Goal: Information Seeking & Learning: Check status

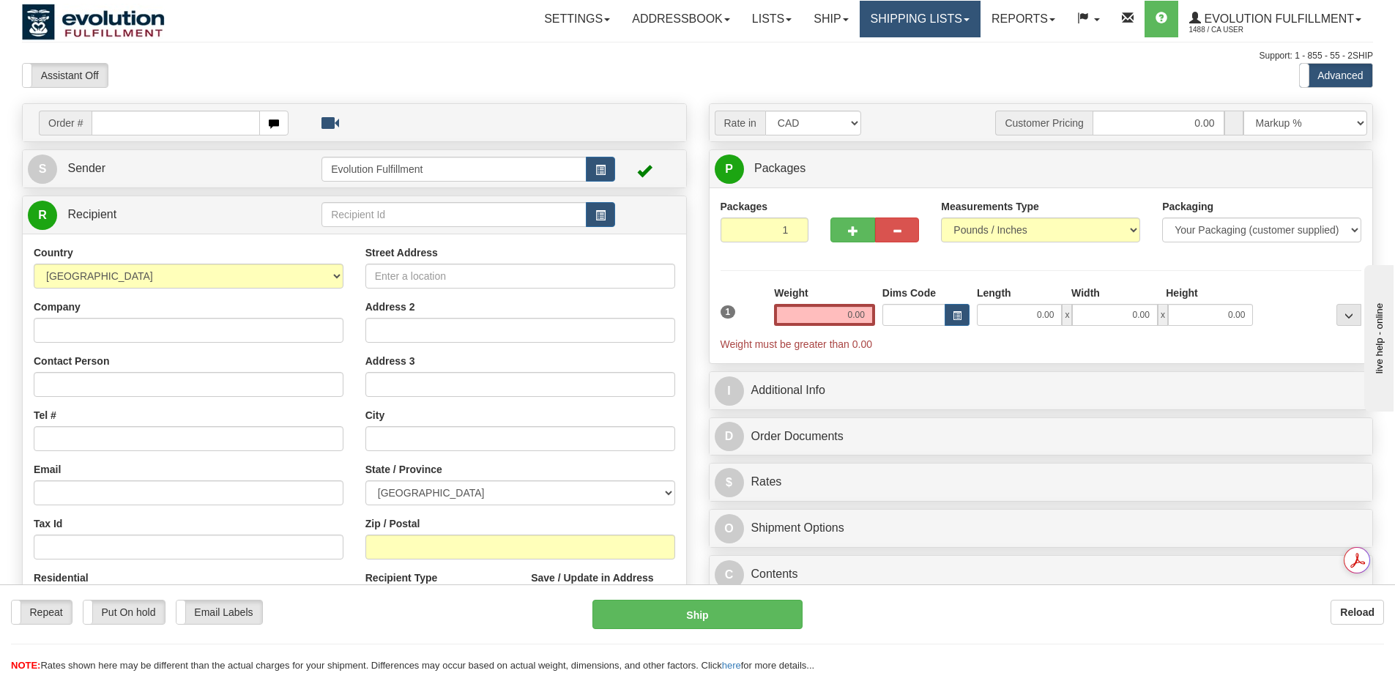
click at [947, 26] on link "Shipping lists" at bounding box center [920, 19] width 121 height 37
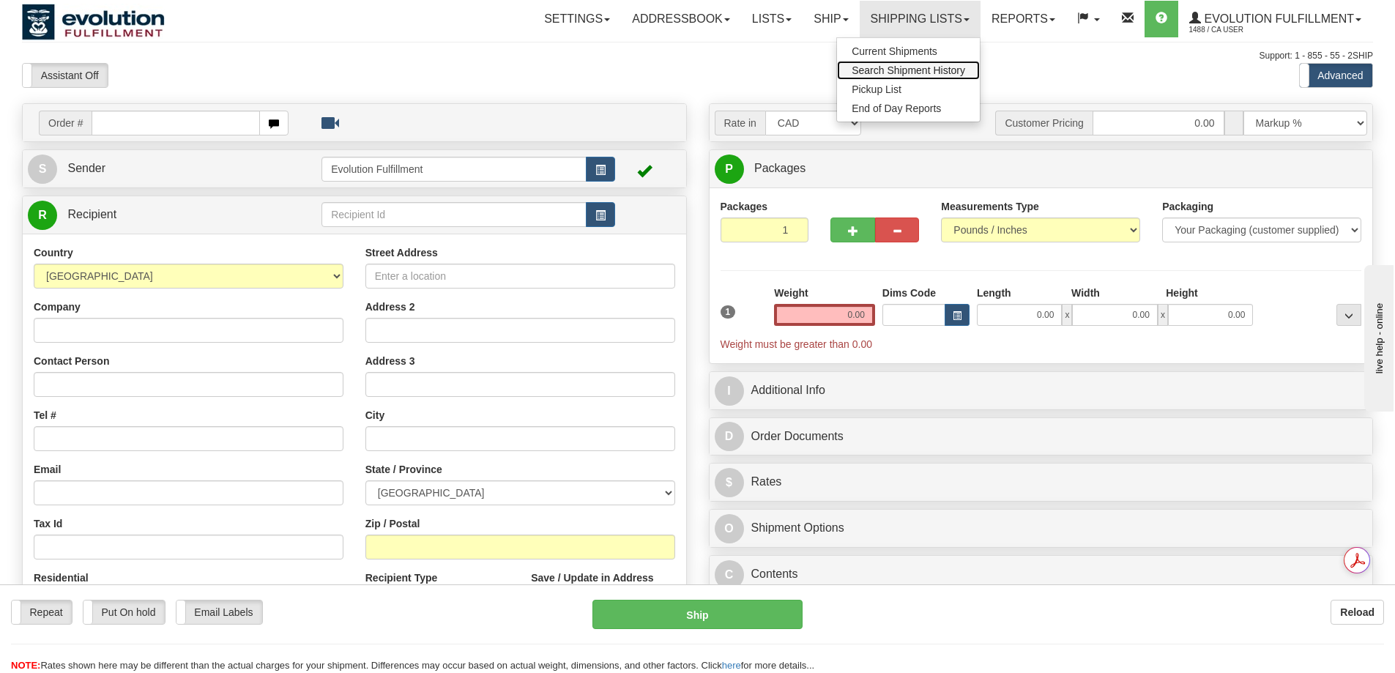
click at [910, 70] on span "Search Shipment History" at bounding box center [909, 70] width 114 height 12
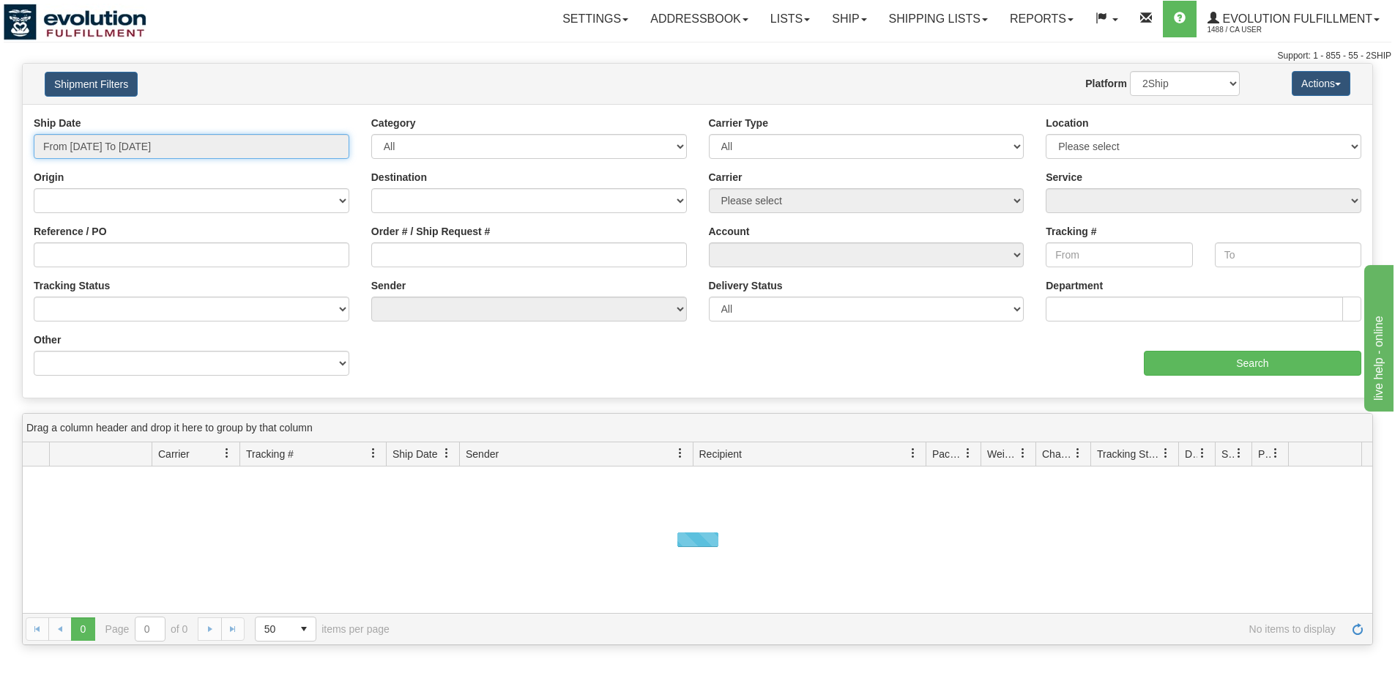
type input "[DATE]"
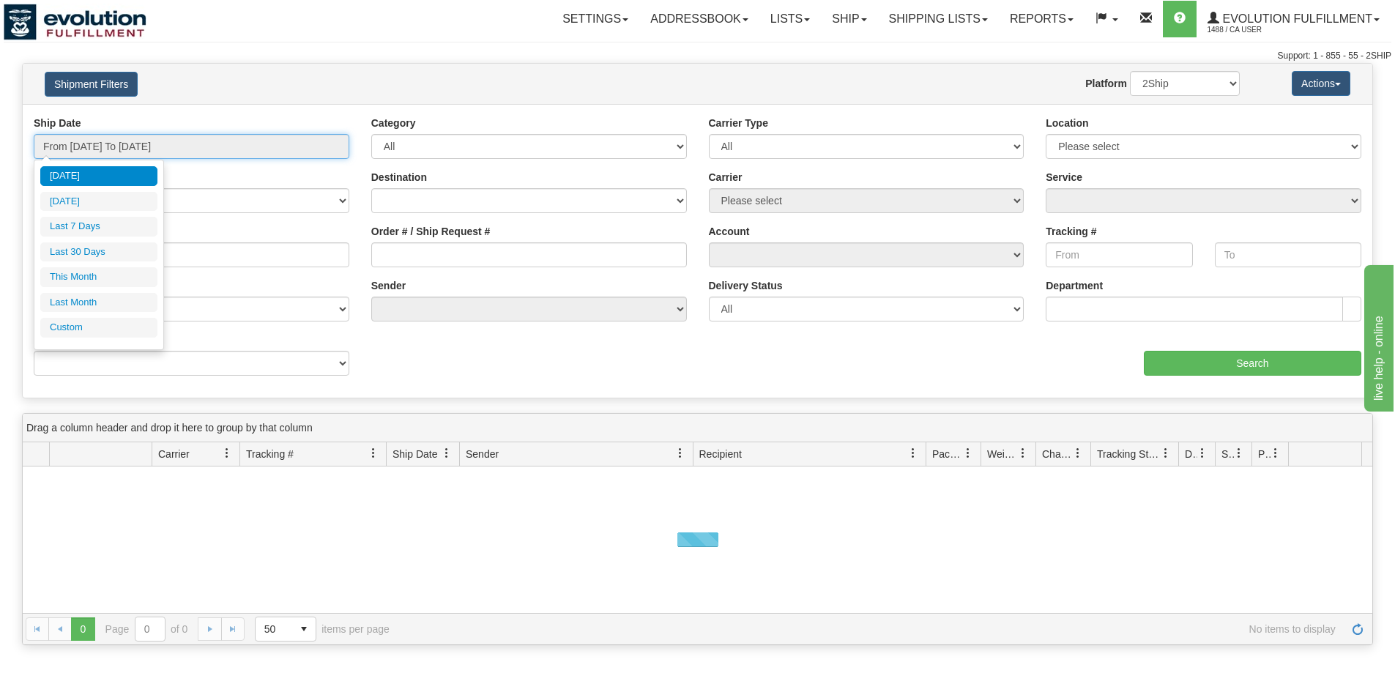
click at [146, 144] on input "From [DATE] To [DATE]" at bounding box center [192, 146] width 316 height 25
type input "[DATE]"
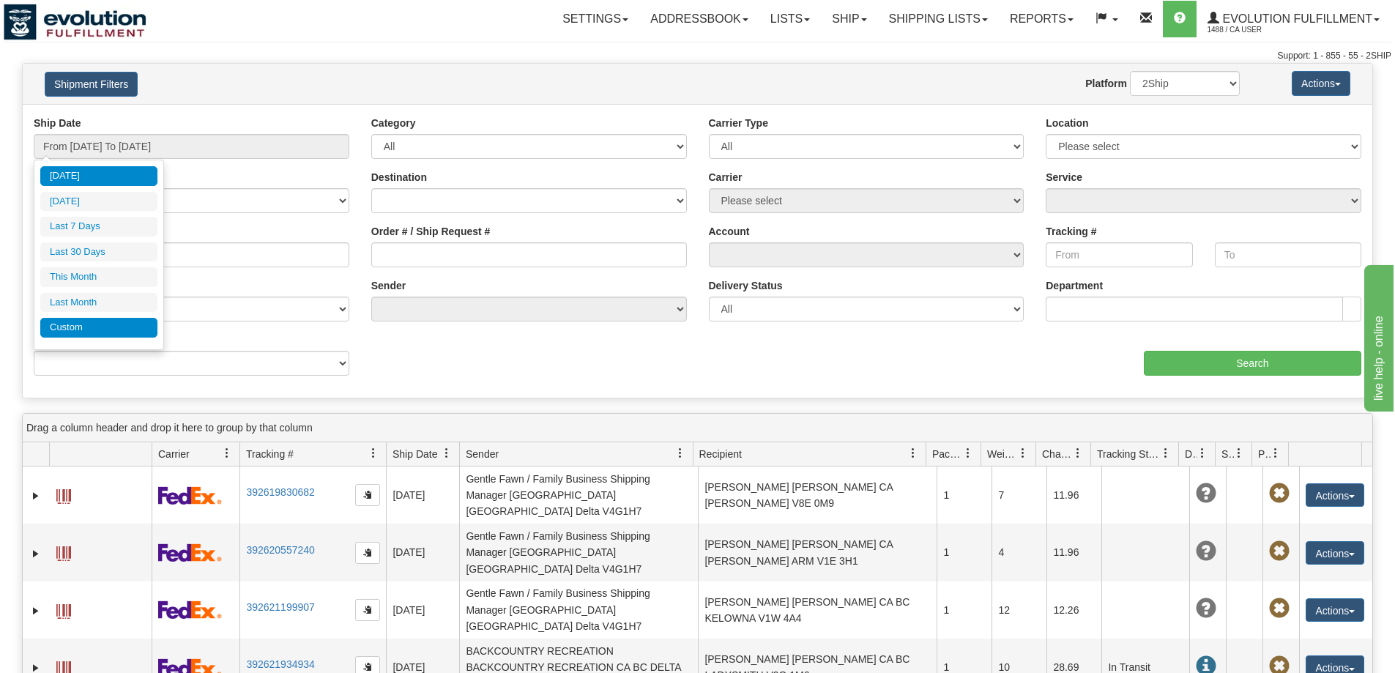
click at [128, 329] on li "Custom" at bounding box center [98, 328] width 117 height 20
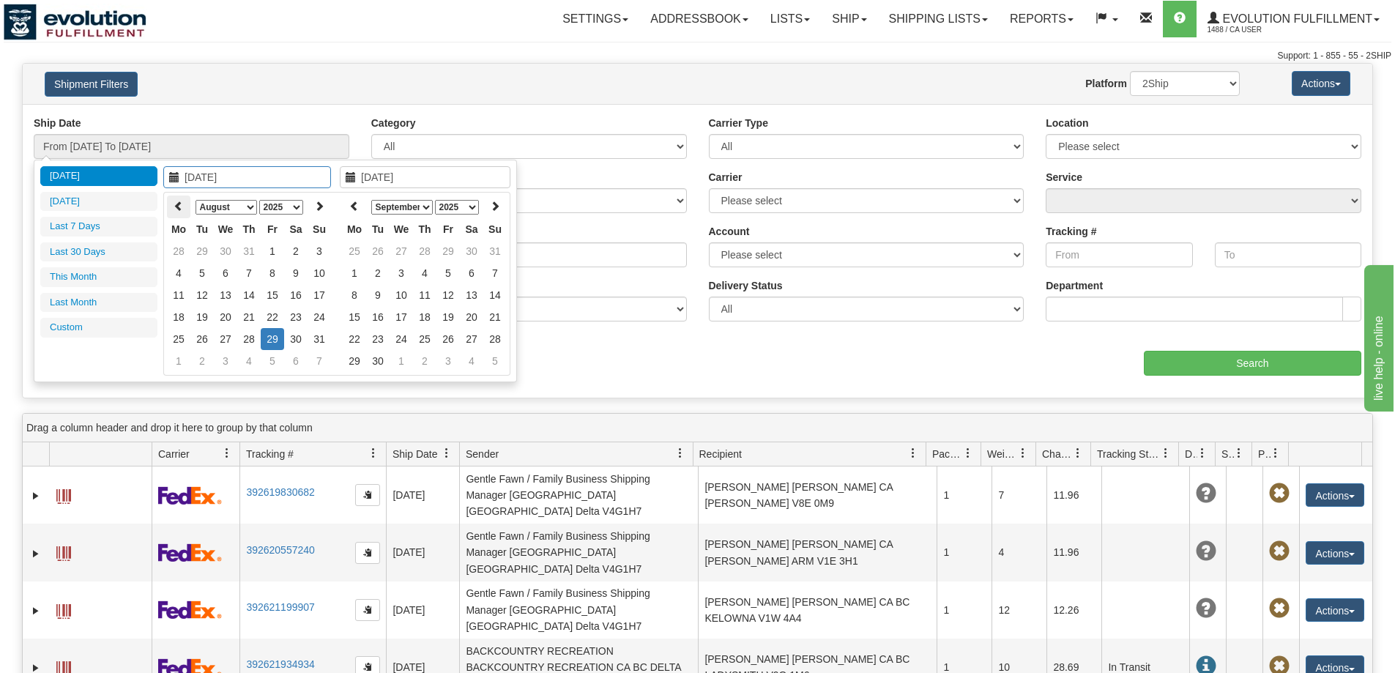
click at [177, 205] on icon at bounding box center [179, 206] width 10 height 10
click at [179, 207] on icon at bounding box center [179, 206] width 10 height 10
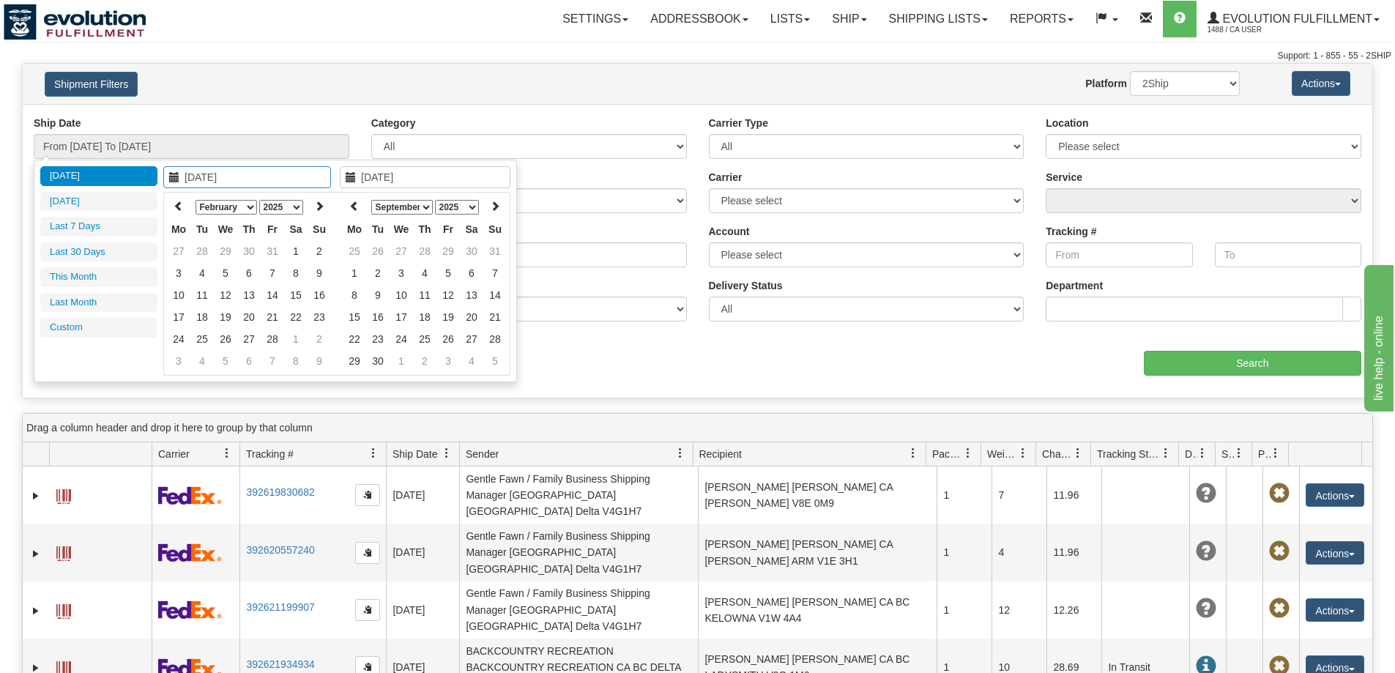
click at [179, 207] on icon at bounding box center [179, 206] width 10 height 10
type input "[DATE]"
click at [254, 336] on td "30" at bounding box center [248, 339] width 23 height 22
type input "[DATE]"
click at [254, 336] on td "30" at bounding box center [248, 339] width 23 height 22
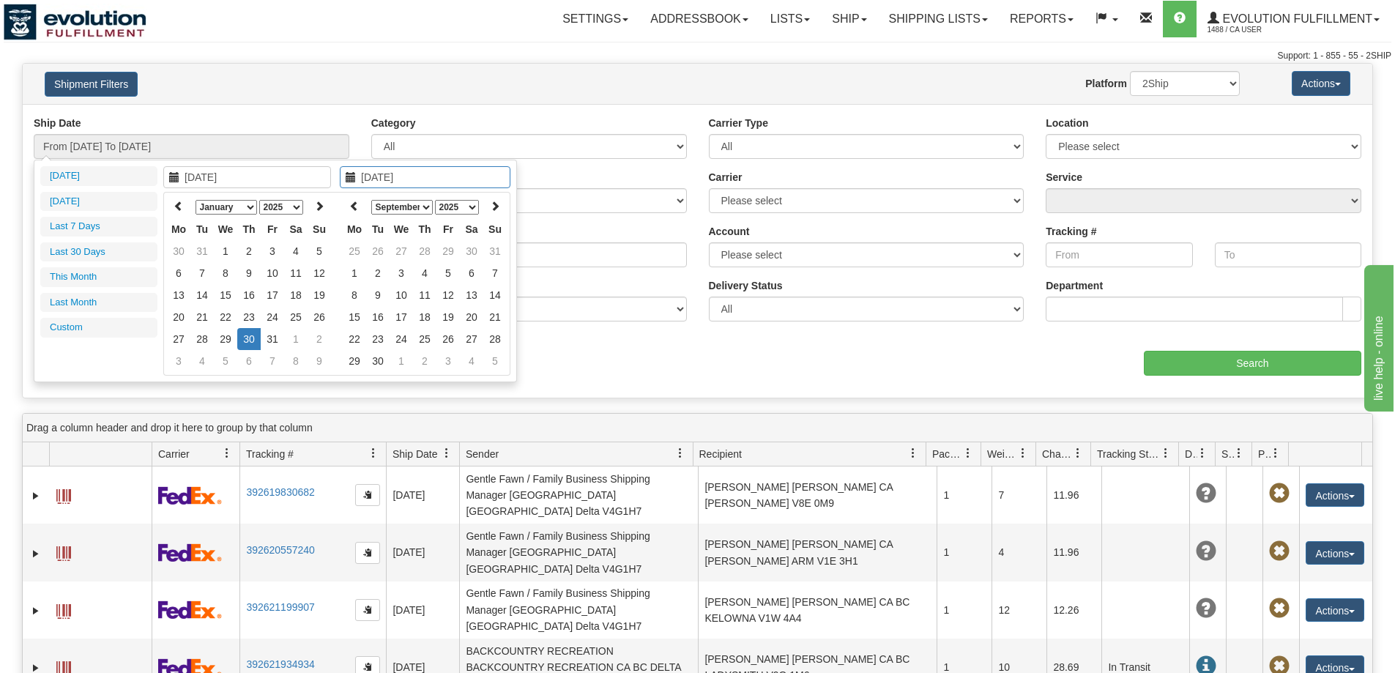
type input "From [DATE] To [DATE]"
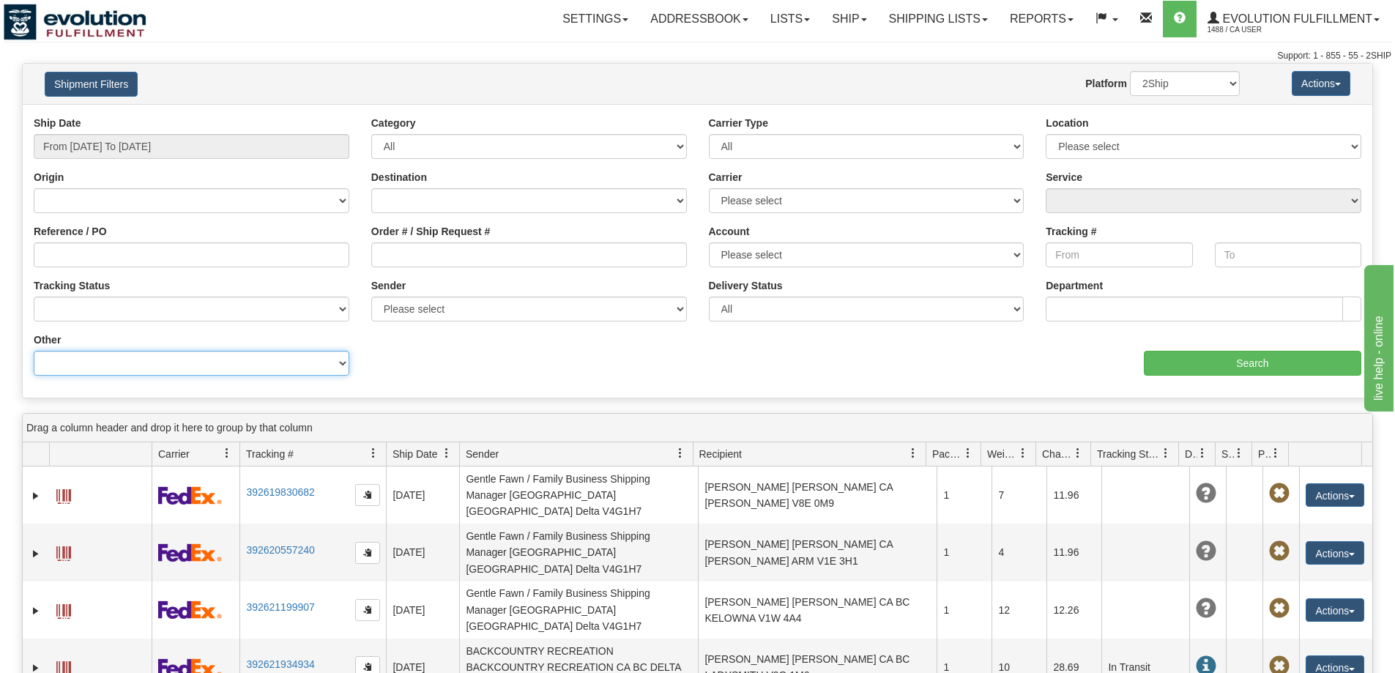
click at [225, 365] on select "Billing Account # Billing Type BOL # (LTL) Commodity Or Documents Consolidation…" at bounding box center [192, 363] width 316 height 25
select select "Recipient_Company"
click at [34, 351] on select "Billing Account # Billing Type BOL # (LTL) Commodity Or Documents Consolidation…" at bounding box center [192, 363] width 316 height 25
click at [462, 369] on input "Value" at bounding box center [529, 363] width 316 height 25
paste input "[PERSON_NAME]"
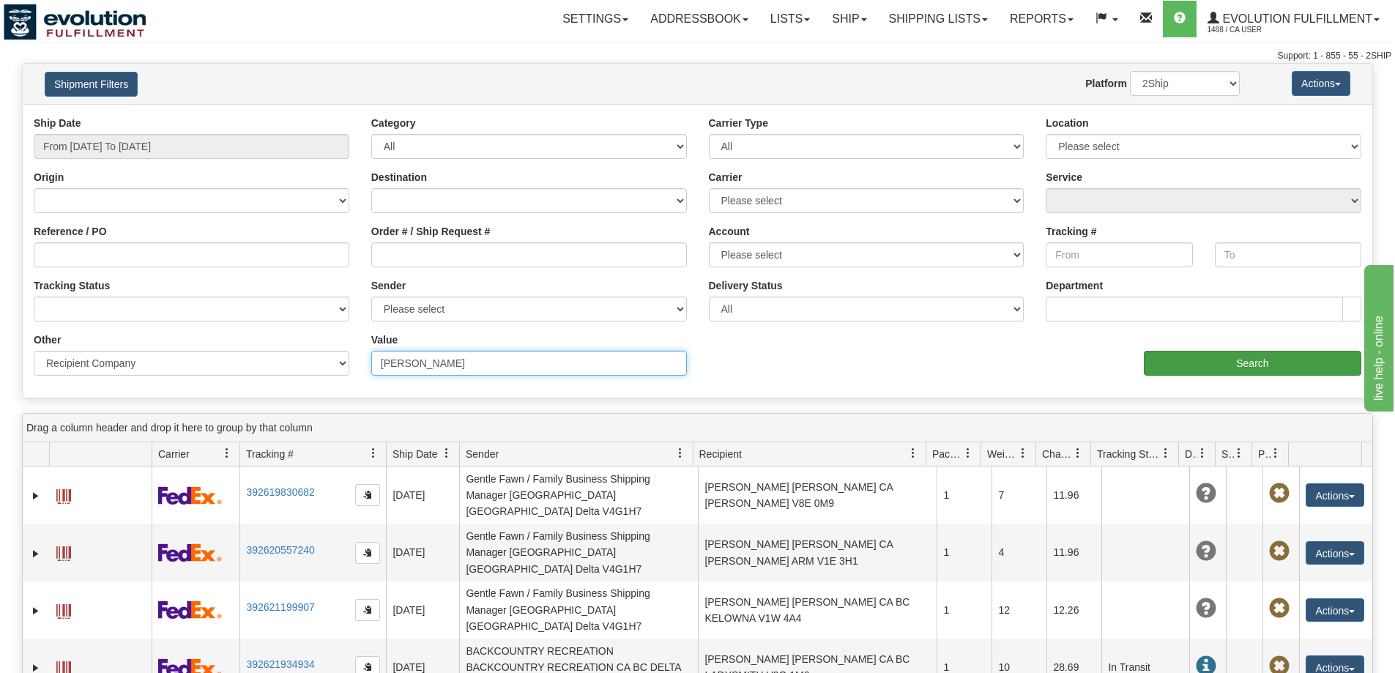
type input "[PERSON_NAME]"
click at [1217, 372] on input "Search" at bounding box center [1253, 363] width 218 height 25
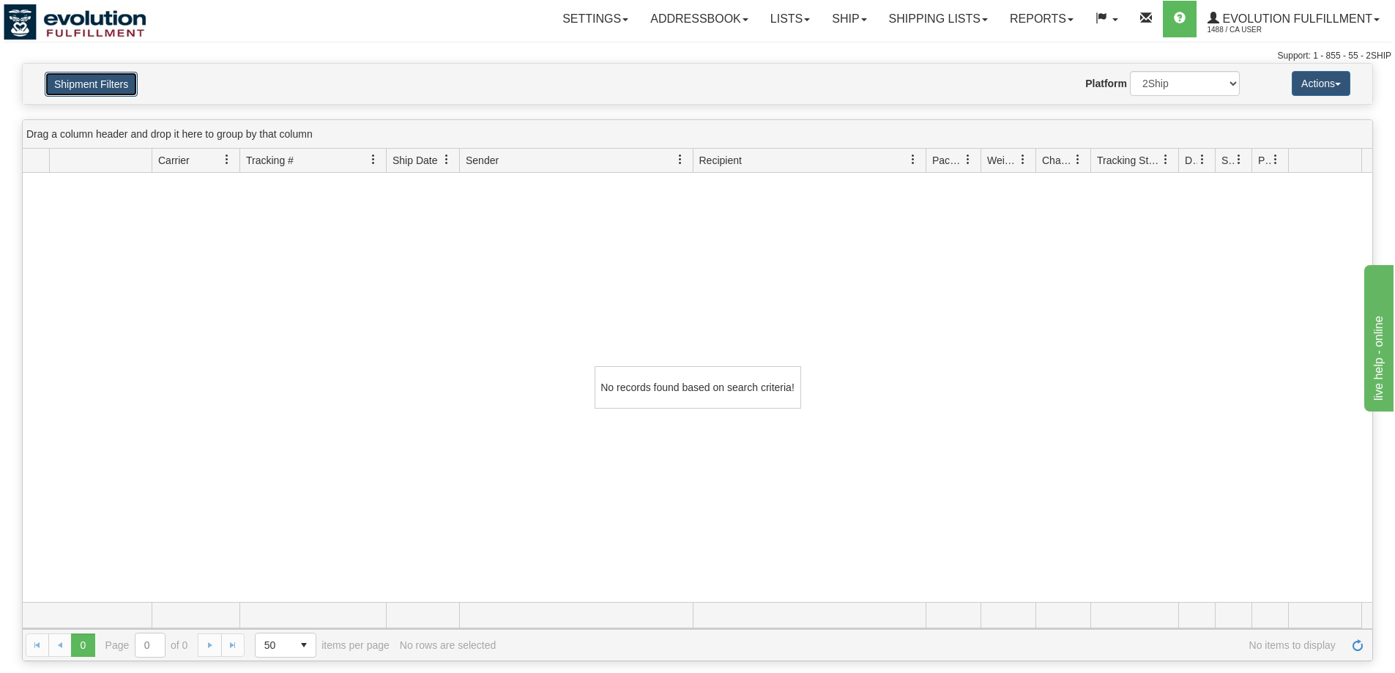
click at [59, 81] on button "Shipment Filters" at bounding box center [91, 84] width 93 height 25
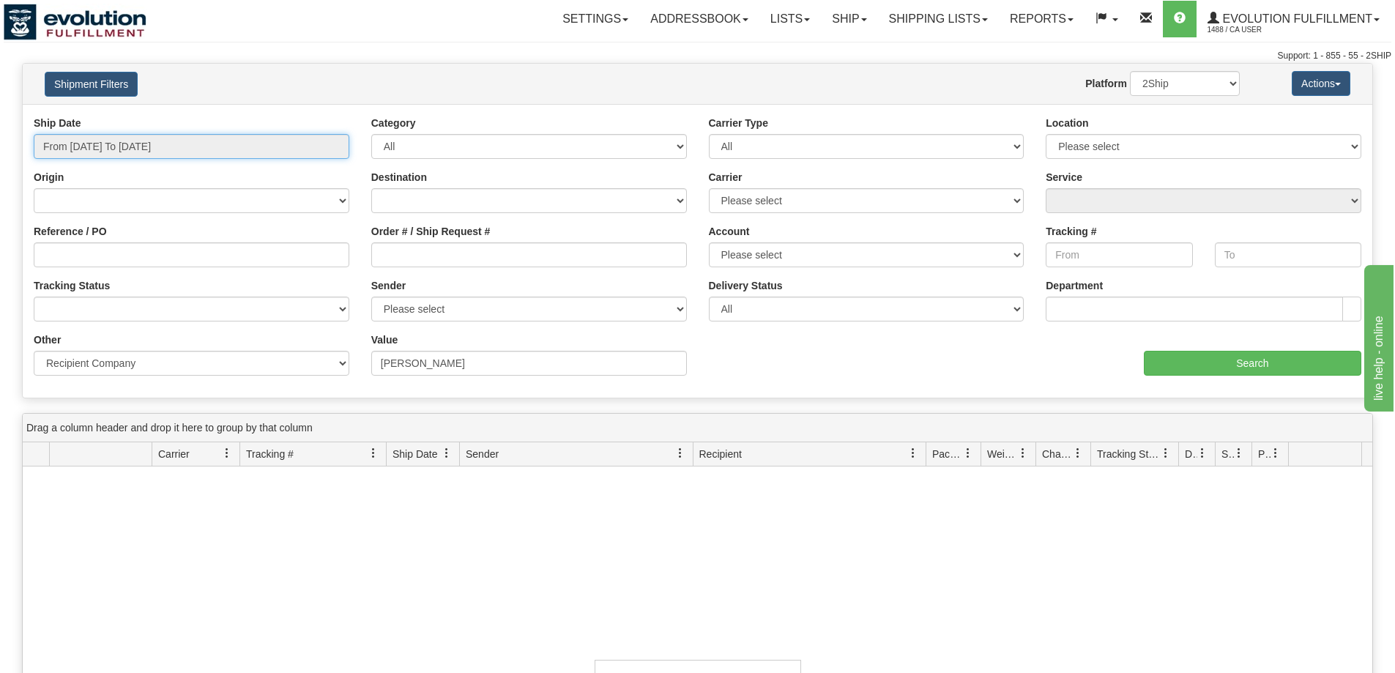
click at [179, 151] on input "From [DATE] To [DATE]" at bounding box center [192, 146] width 316 height 25
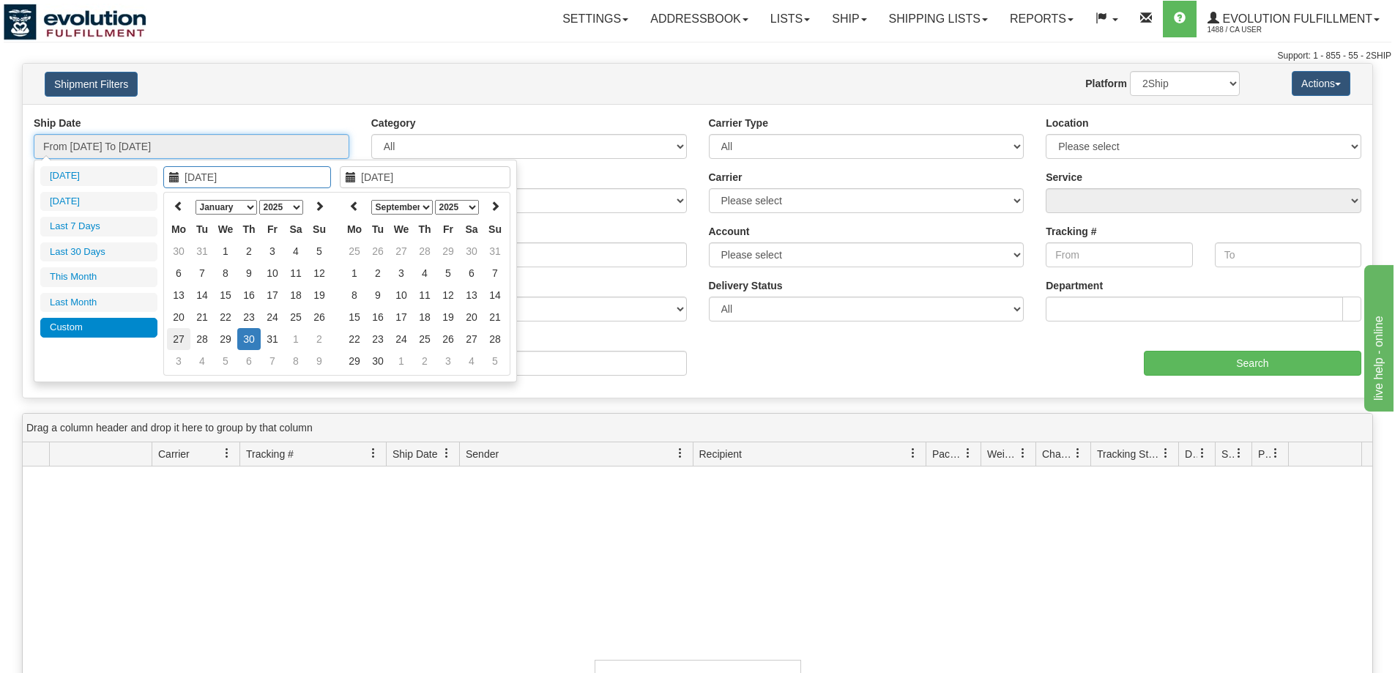
type input "[DATE]"
click at [187, 343] on td "27" at bounding box center [178, 339] width 23 height 22
type input "[DATE]"
click at [275, 337] on td "31" at bounding box center [272, 339] width 23 height 22
type input "From [DATE] To [DATE]"
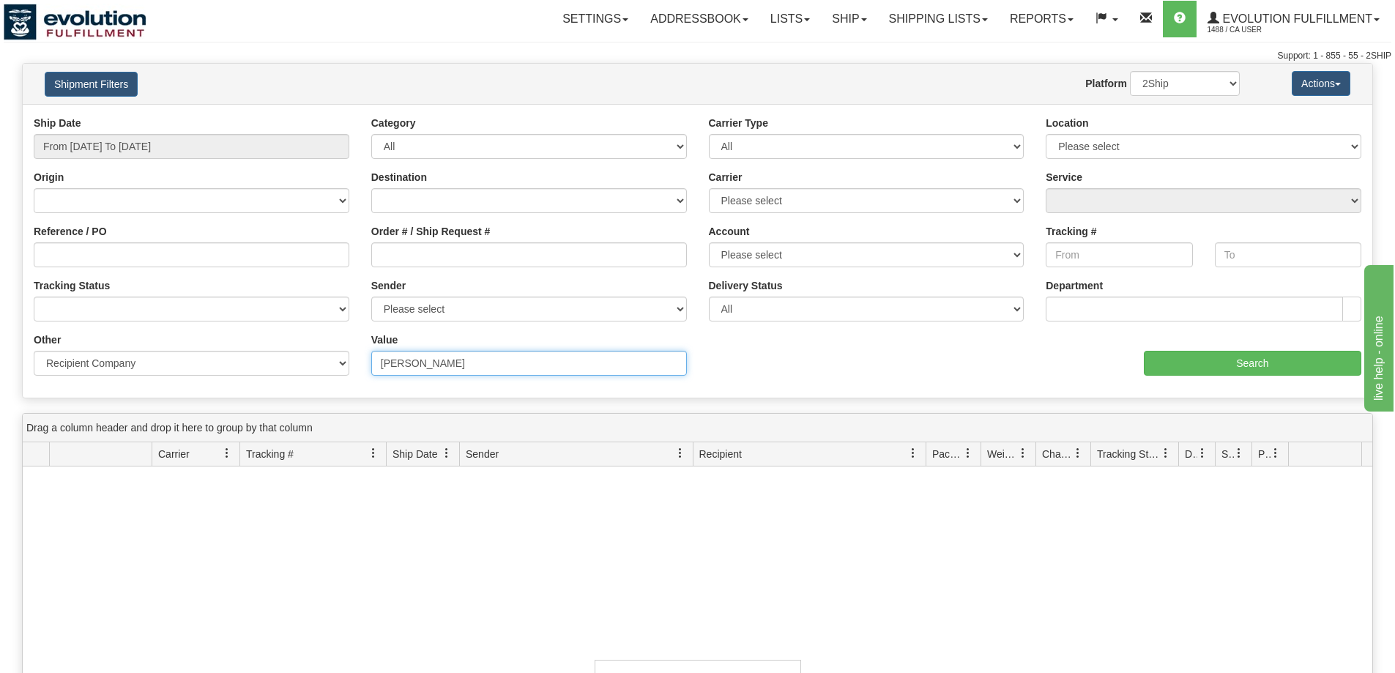
drag, startPoint x: 489, startPoint y: 362, endPoint x: 200, endPoint y: 361, distance: 289.3
click at [200, 333] on div "Other Billing Account # Billing Type BOL # (LTL) Commodity Or Documents Consoli…" at bounding box center [698, 333] width 1350 height 0
paste input "[PERSON_NAME]"
type input "[PERSON_NAME]"
click at [1236, 360] on input "Search" at bounding box center [1253, 363] width 218 height 25
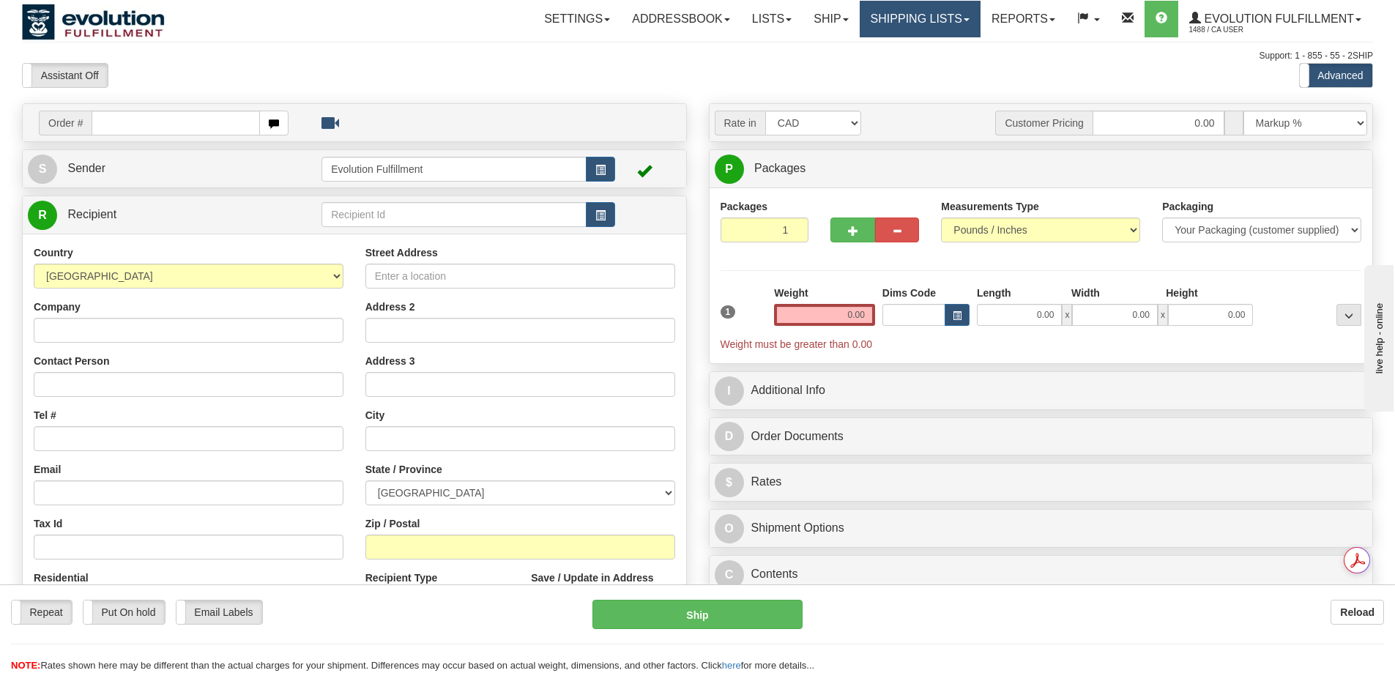
click at [914, 21] on link "Shipping lists" at bounding box center [920, 19] width 121 height 37
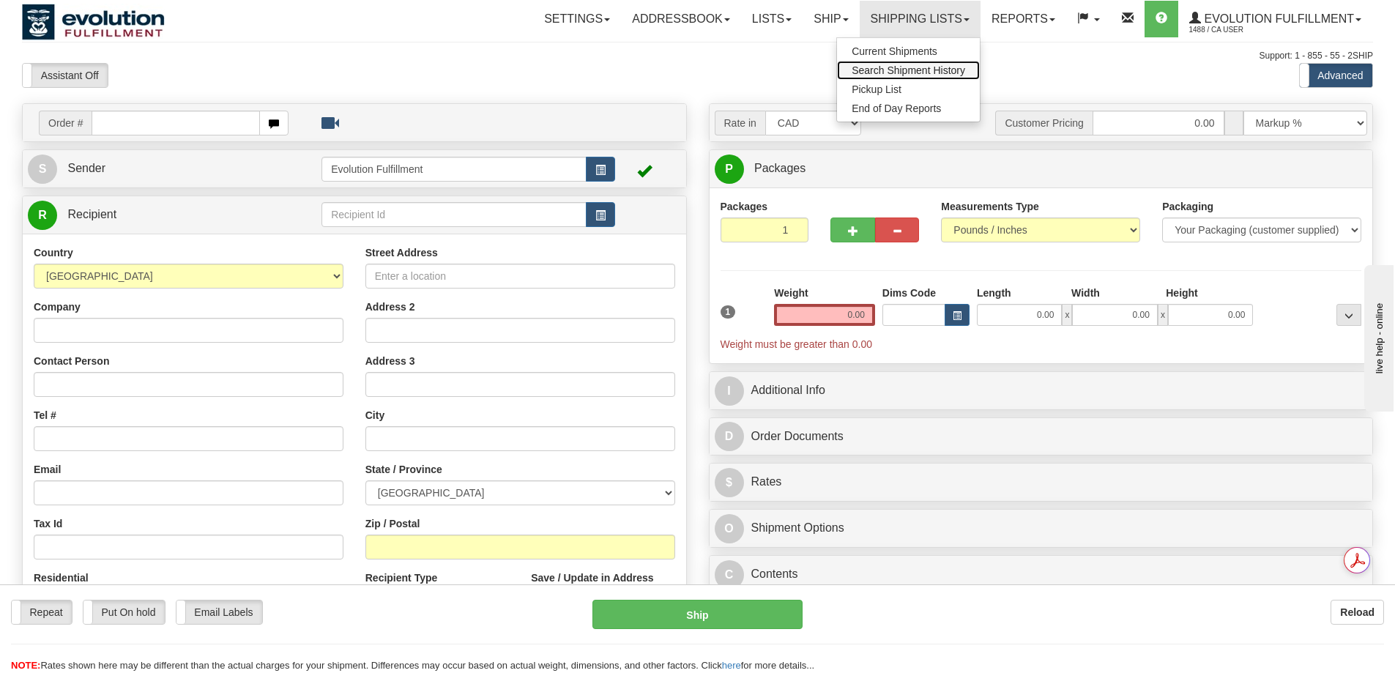
click at [888, 78] on link "Search Shipment History" at bounding box center [908, 70] width 143 height 19
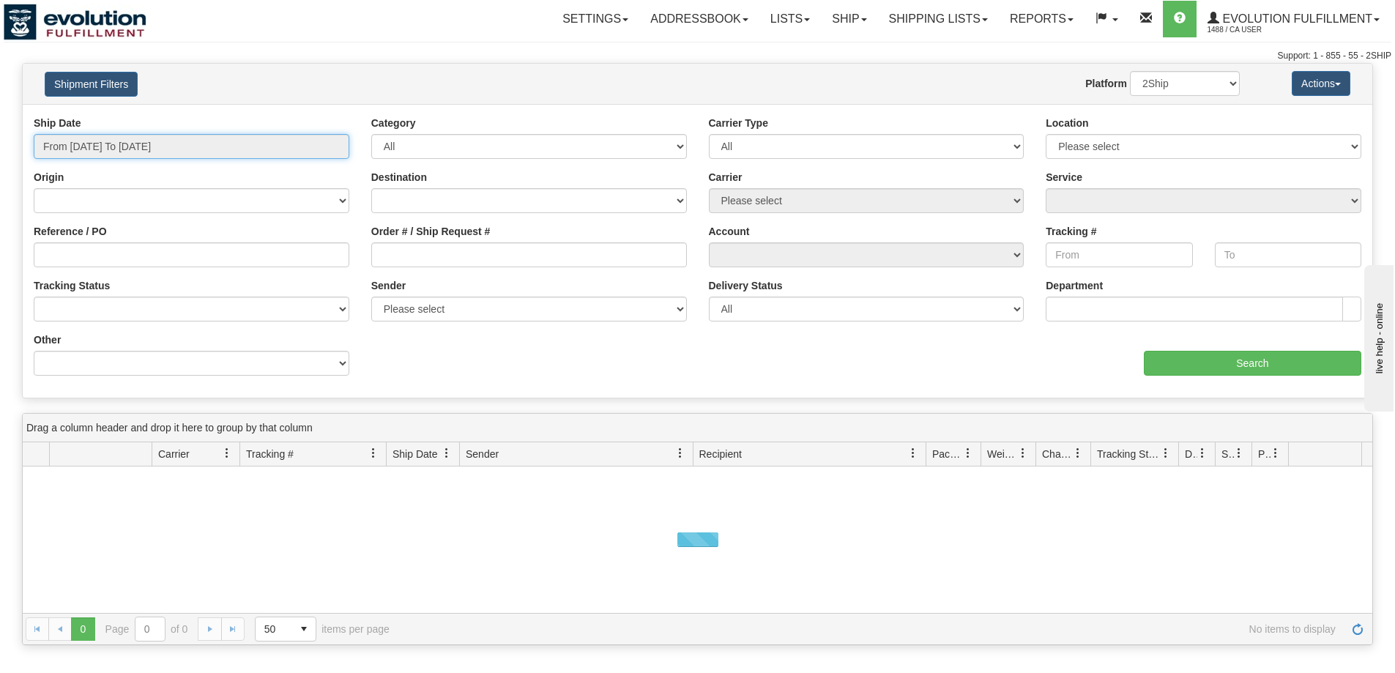
type input "[DATE]"
click at [144, 148] on input "From [DATE] To [DATE]" at bounding box center [192, 146] width 316 height 25
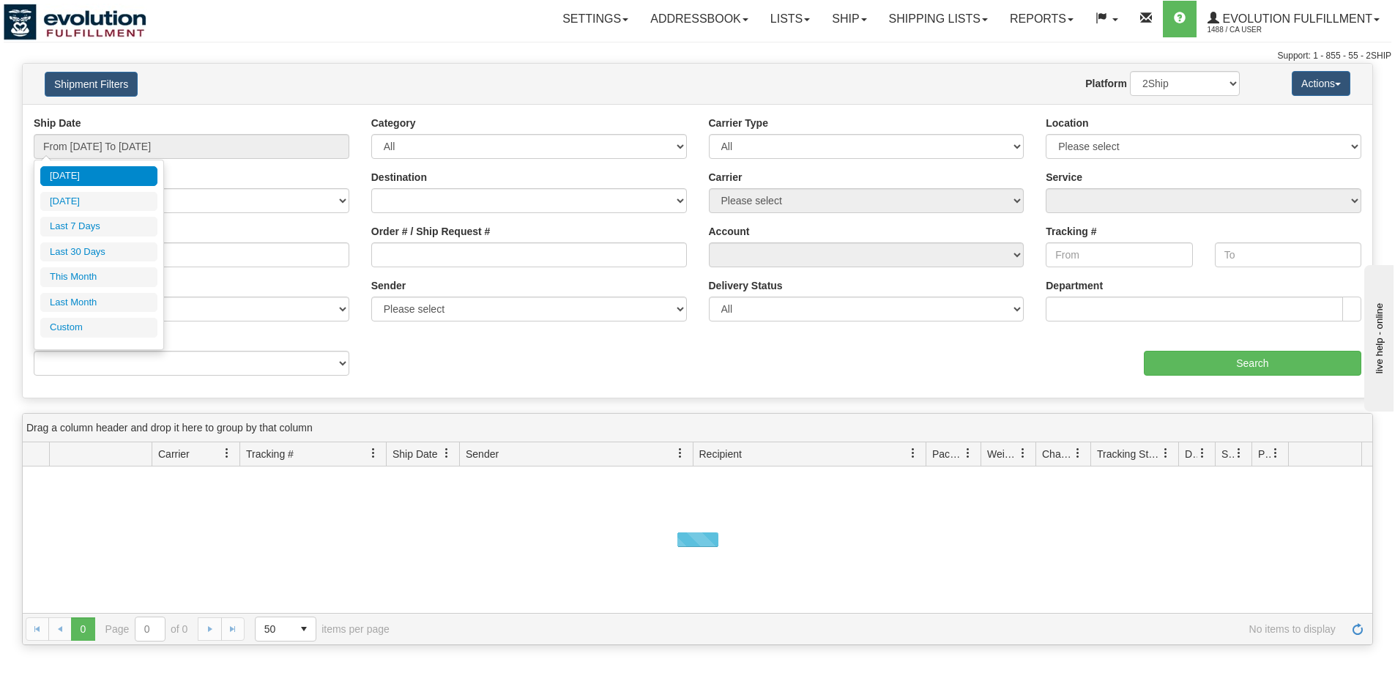
click at [139, 338] on div "Today Yesterday Last 7 Days Last 30 Days This Month Last Month Custom Apply Can…" at bounding box center [98, 254] width 117 height 177
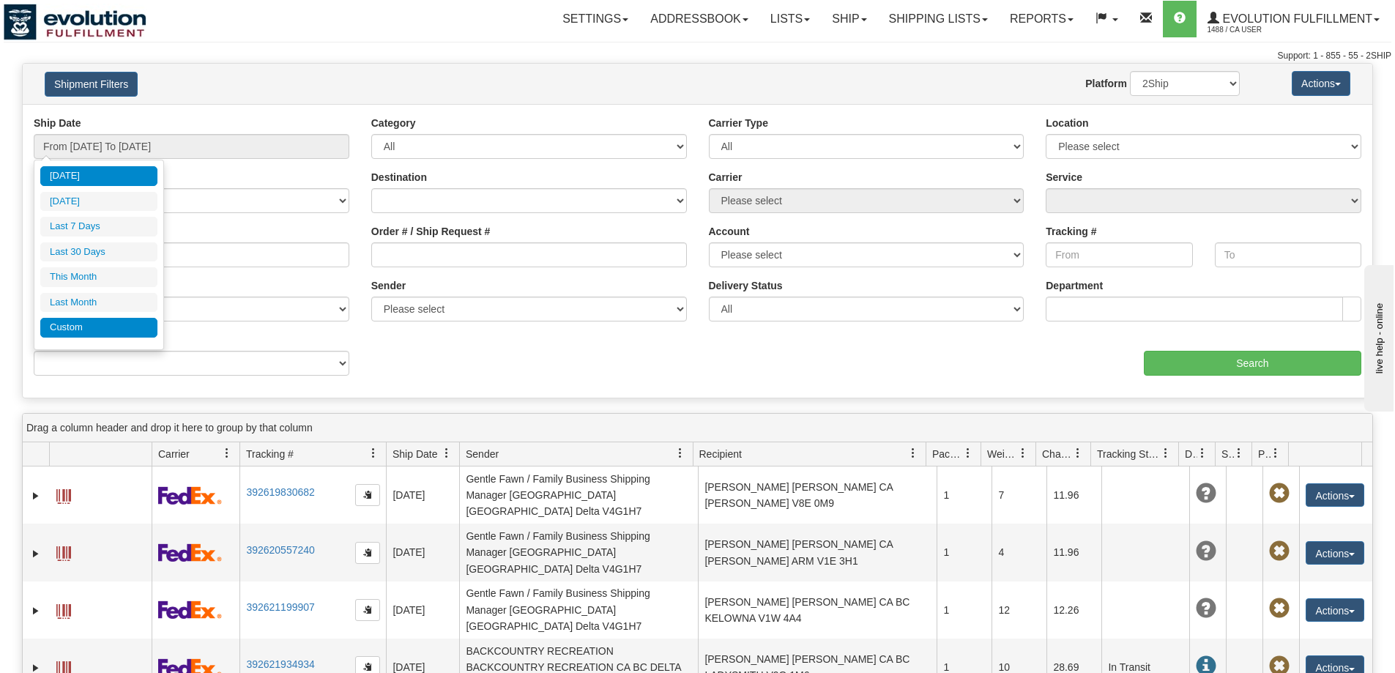
click at [150, 326] on li "Custom" at bounding box center [98, 328] width 117 height 20
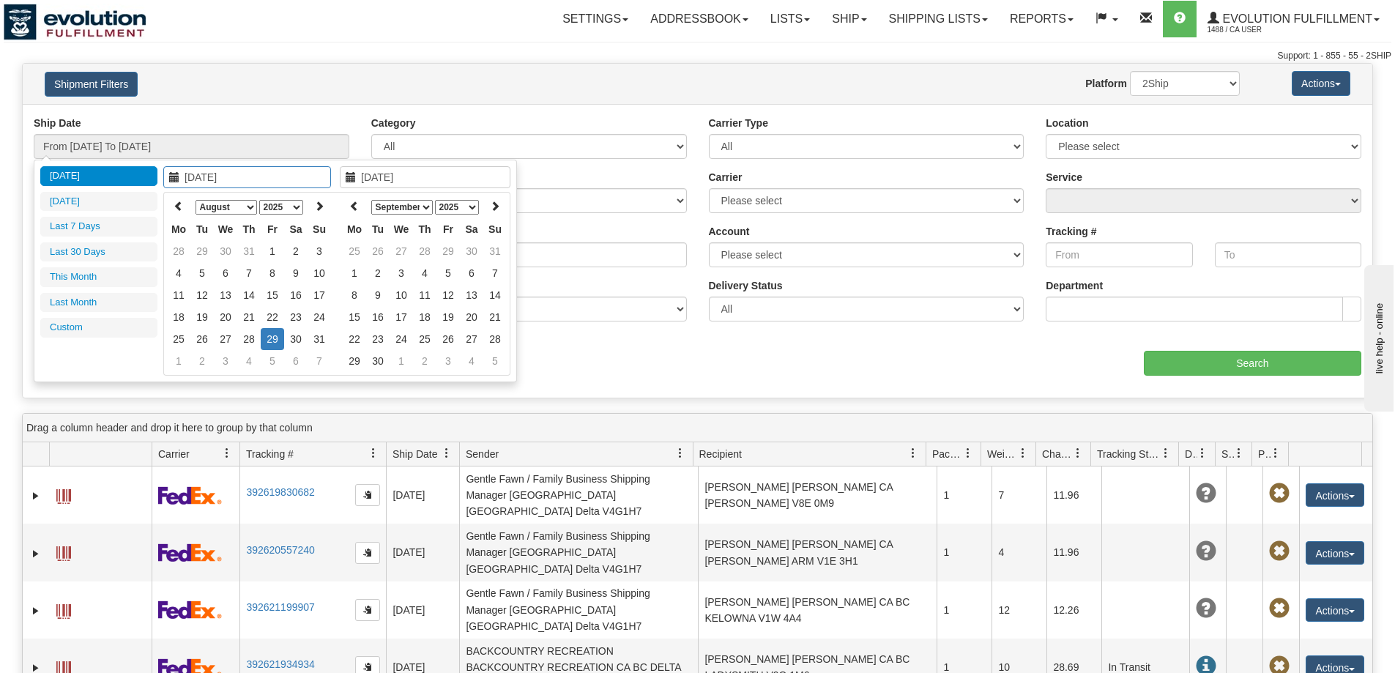
click at [168, 189] on div "08/29/2025 January February March April May June July August September October …" at bounding box center [251, 270] width 177 height 209
click at [174, 203] on icon at bounding box center [179, 206] width 10 height 10
type input "07/25/2025"
click at [264, 312] on td "25" at bounding box center [272, 317] width 23 height 22
type input "07/25/2025"
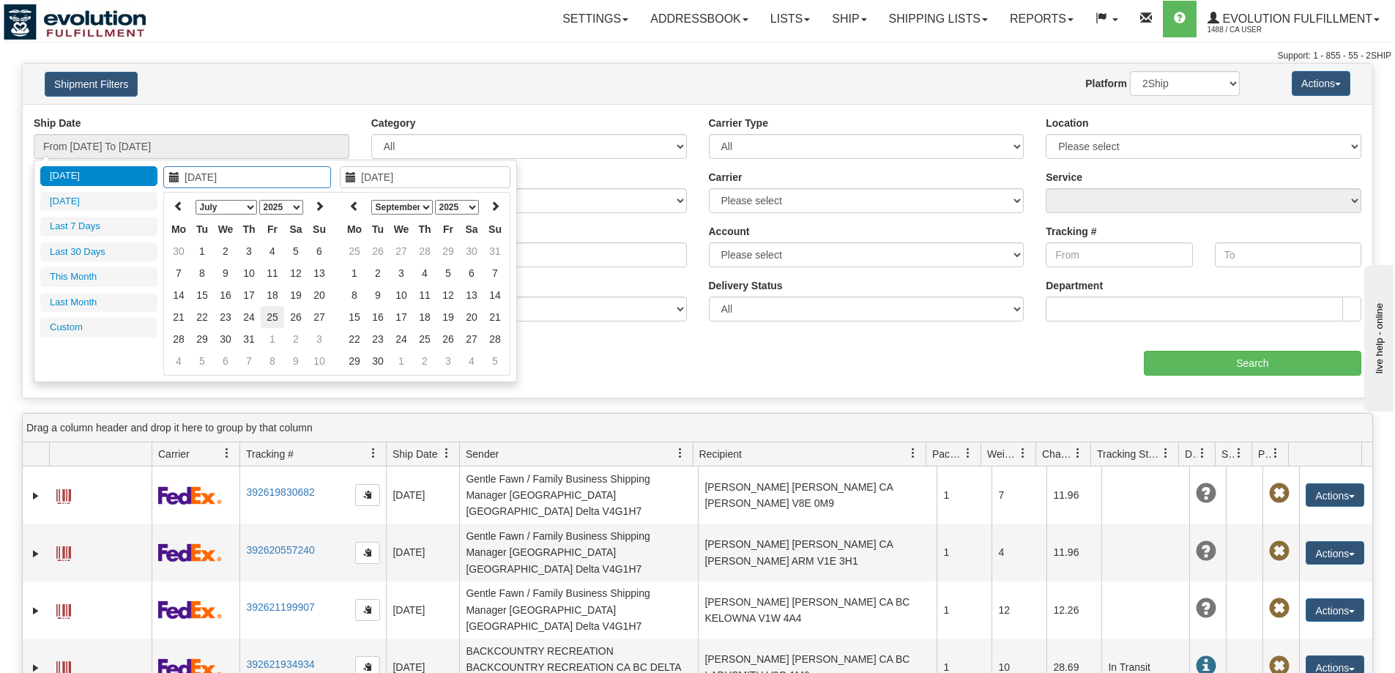
type input "From 07/25/2025 To 07/25/2025"
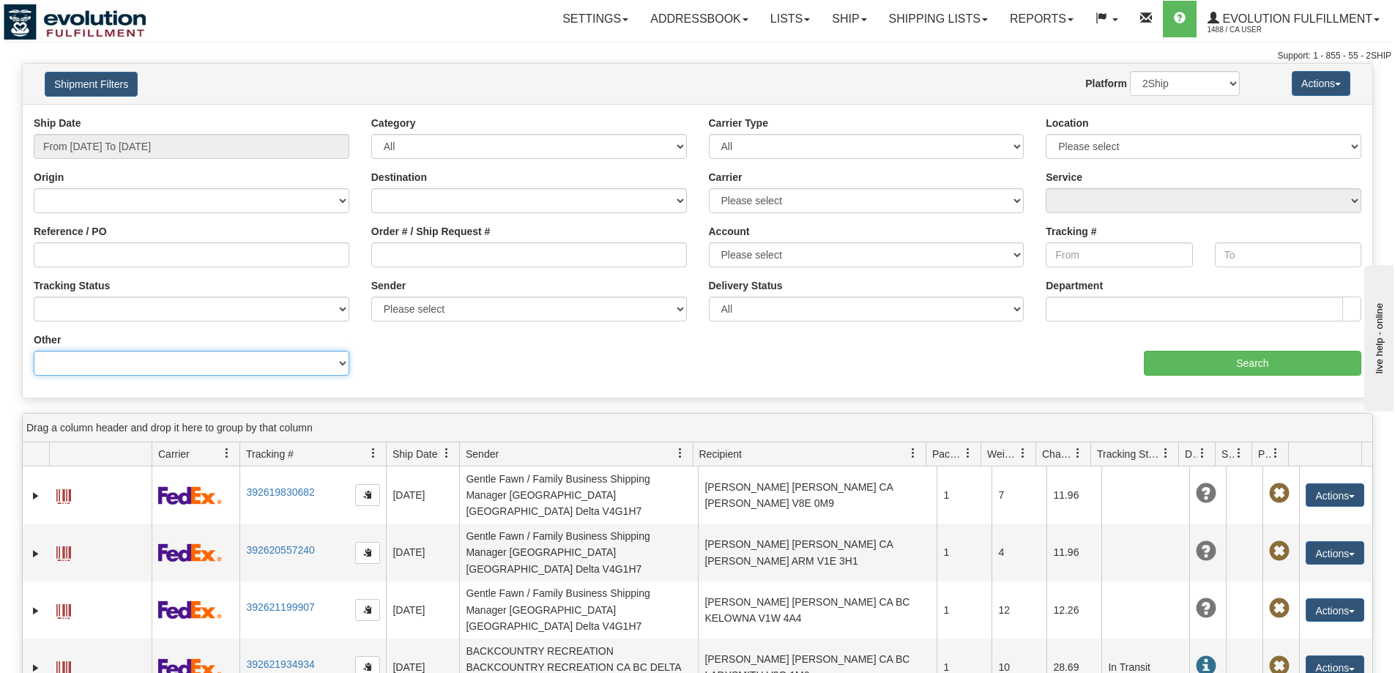
click at [262, 357] on select "Billing Account # Billing Type BOL # (LTL) Commodity Or Documents Consolidation…" at bounding box center [192, 363] width 316 height 25
select select "Recipient_Company"
click at [34, 351] on select "Billing Account # Billing Type BOL # (LTL) Commodity Or Documents Consolidation…" at bounding box center [192, 363] width 316 height 25
click at [434, 371] on input "Value" at bounding box center [529, 363] width 316 height 25
paste input "LINA GRELLA"
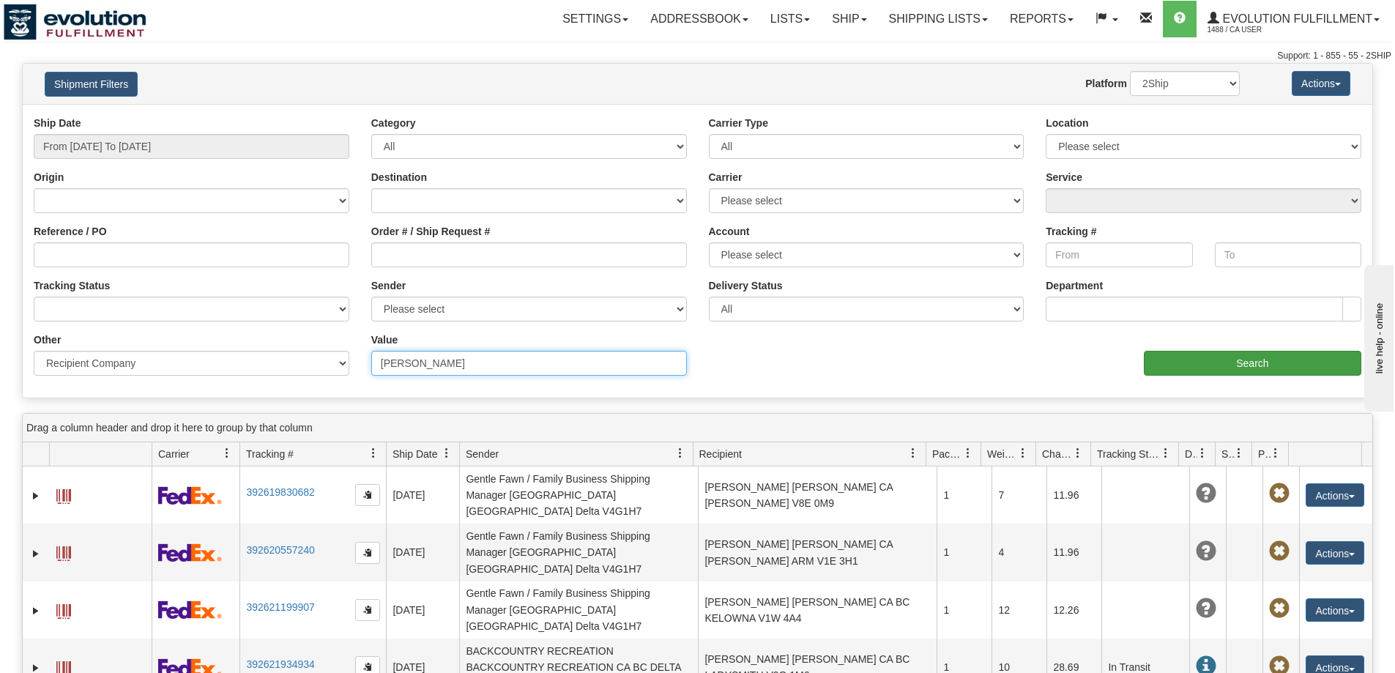
type input "LINA GRELLA"
click at [1215, 366] on input "Search" at bounding box center [1253, 363] width 218 height 25
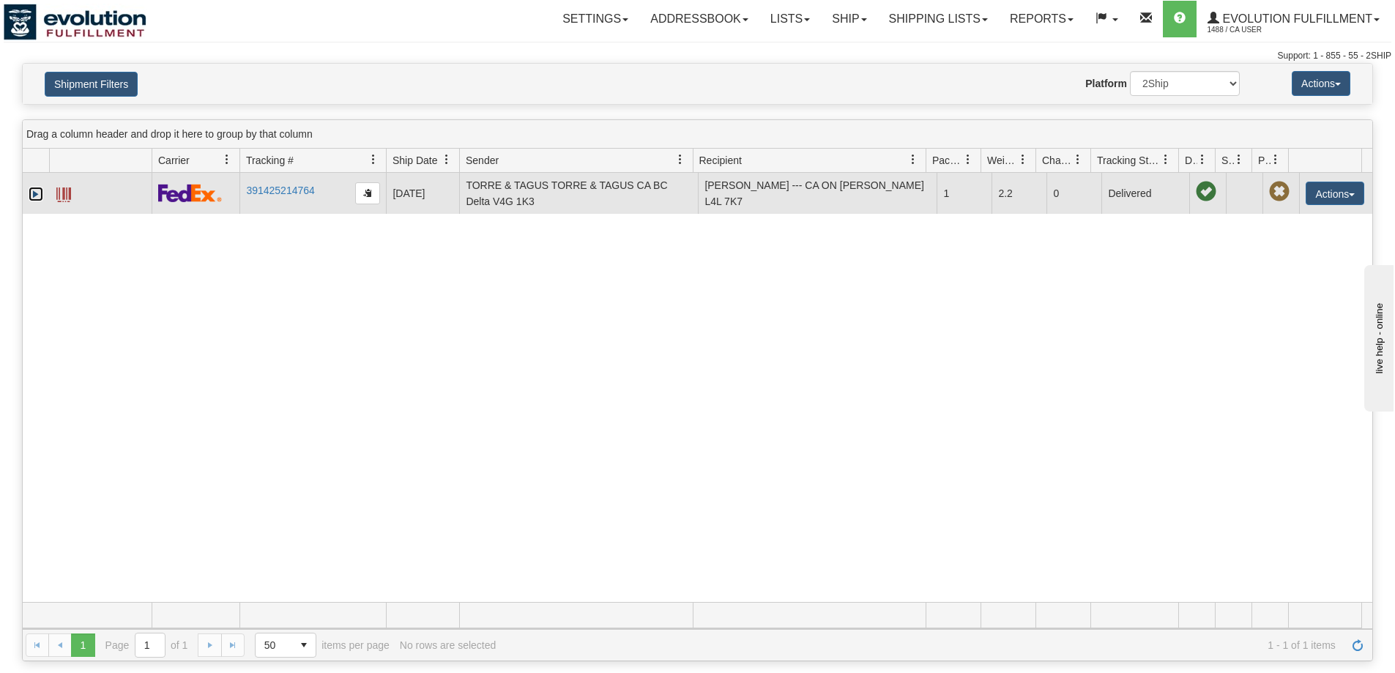
click at [37, 192] on link "Expand" at bounding box center [36, 194] width 15 height 15
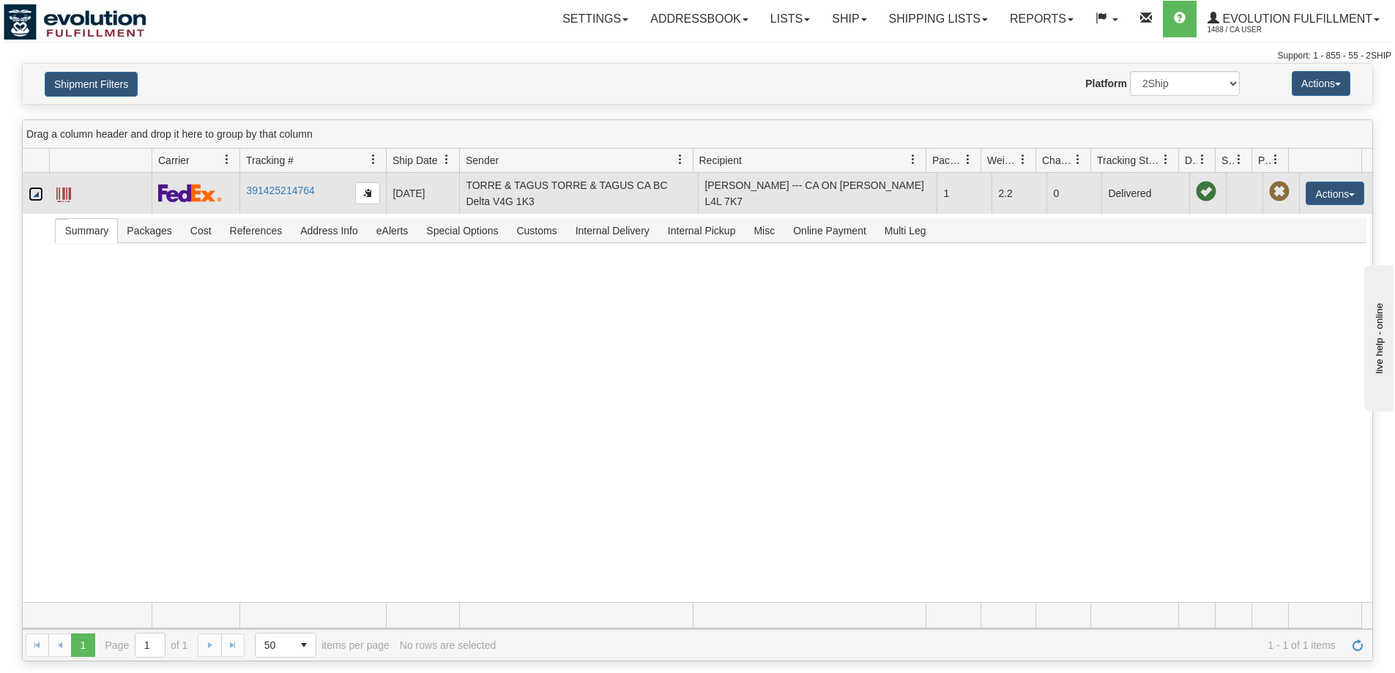
click at [34, 190] on link "Collapse" at bounding box center [36, 194] width 15 height 15
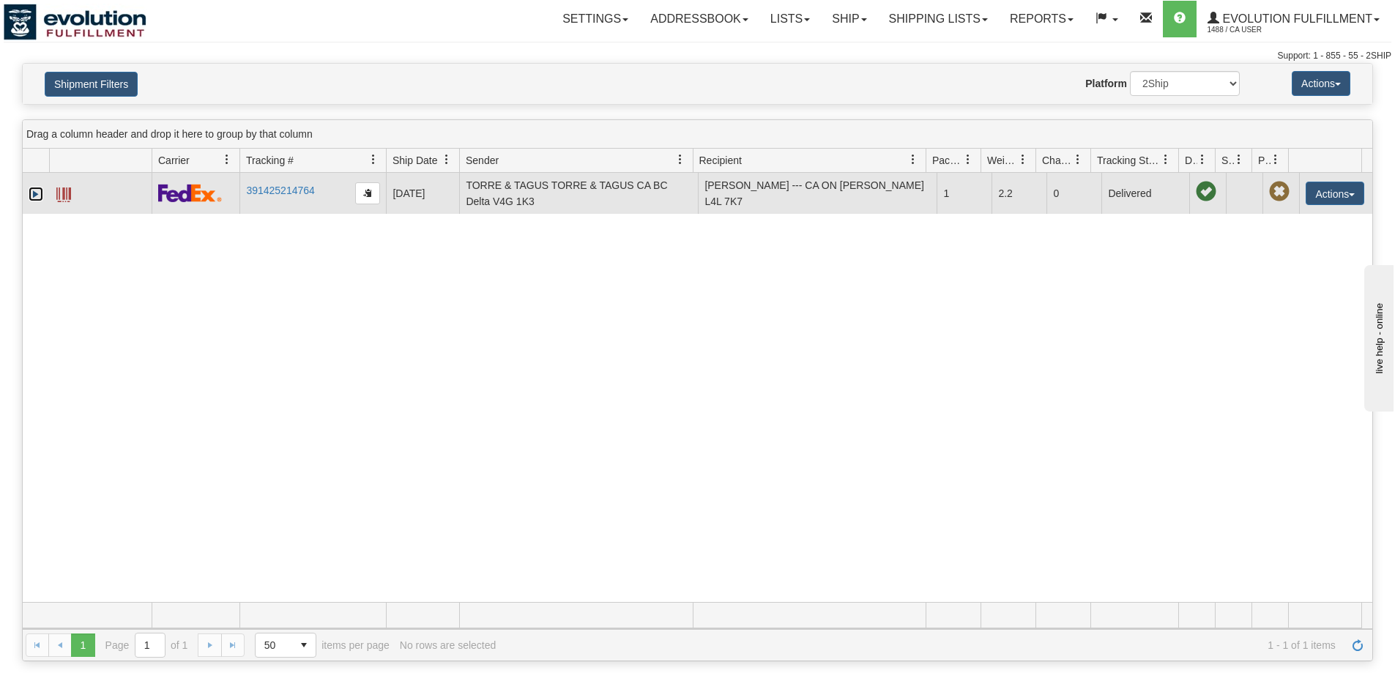
click at [32, 195] on link "Expand" at bounding box center [36, 194] width 15 height 15
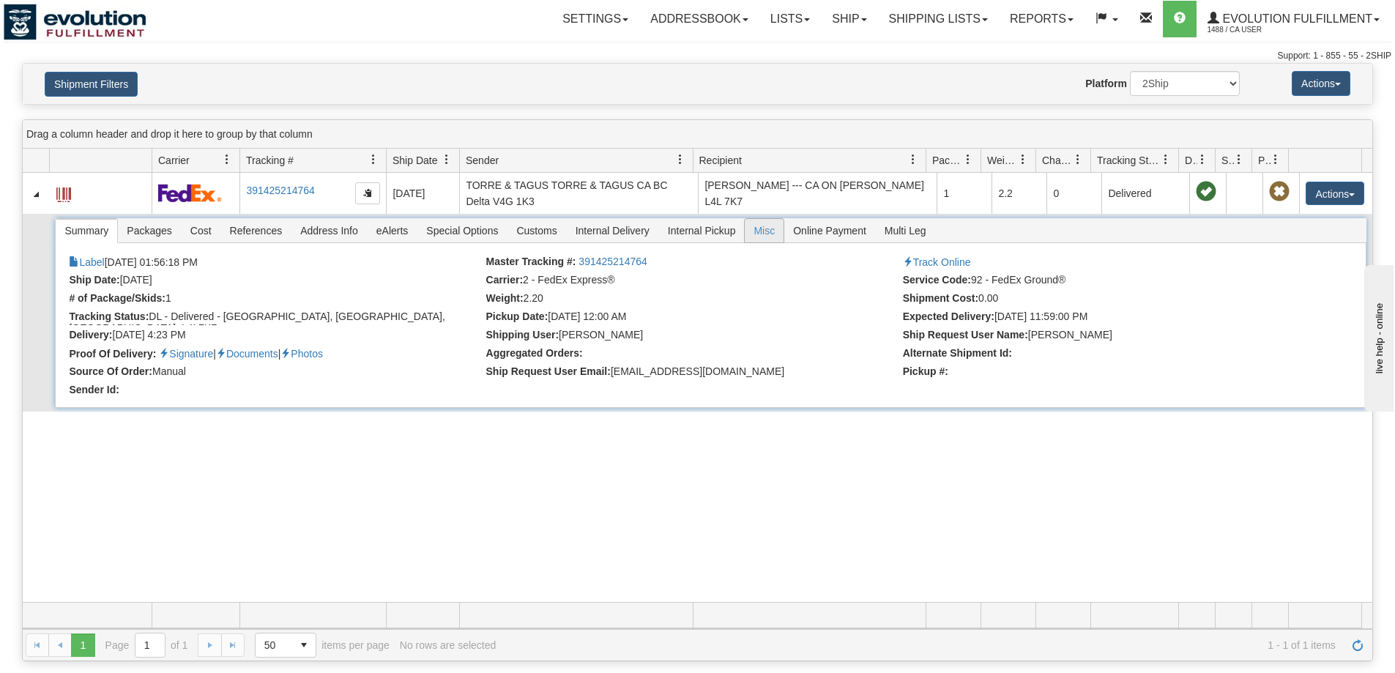
click at [765, 234] on span "Misc" at bounding box center [764, 230] width 39 height 23
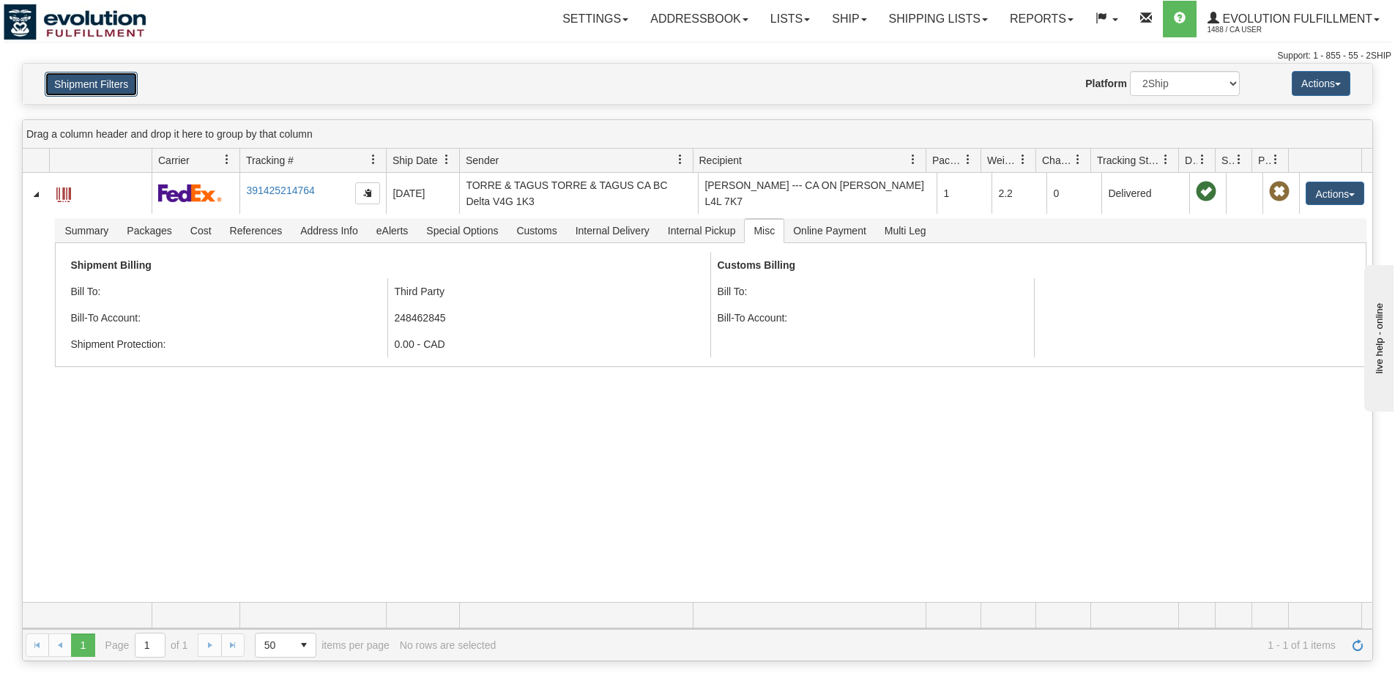
click at [125, 87] on button "Shipment Filters" at bounding box center [91, 84] width 93 height 25
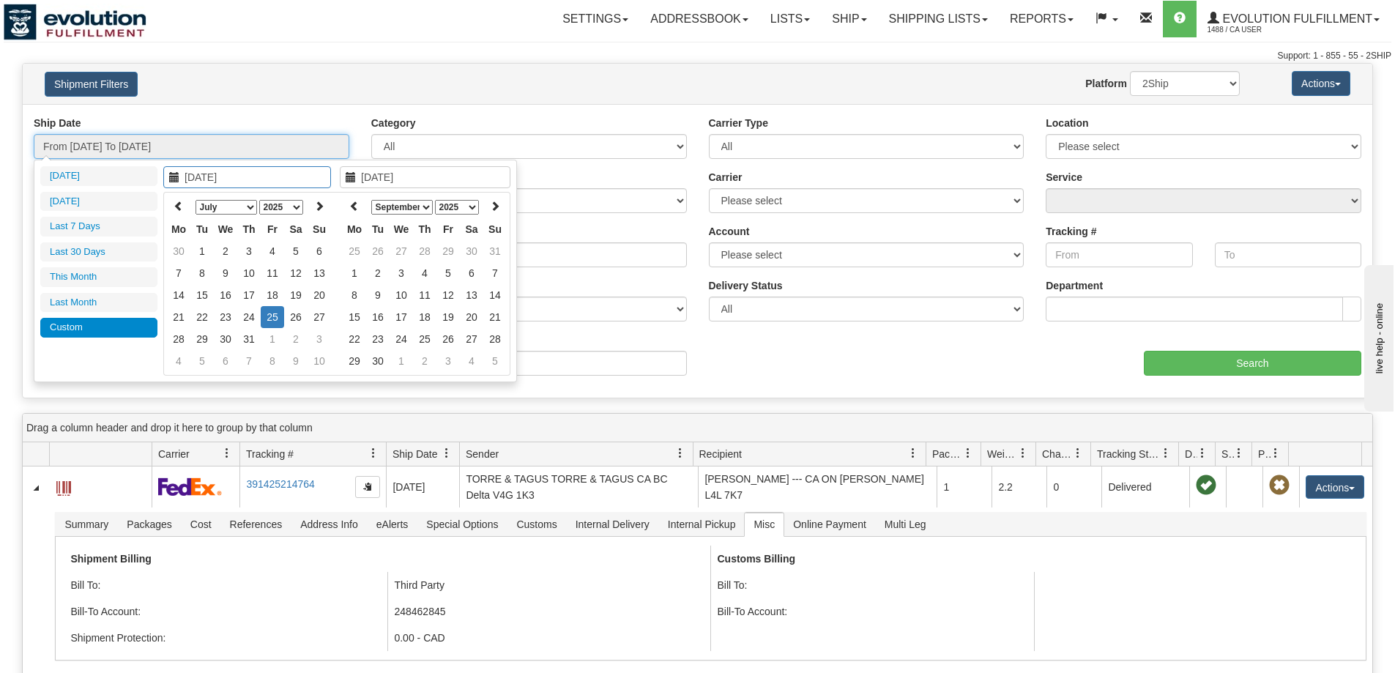
click at [272, 156] on input "From 07/25/2025 To 07/25/2025" at bounding box center [192, 146] width 316 height 25
click at [181, 201] on icon at bounding box center [179, 206] width 10 height 10
type input "06/06/2025"
click at [265, 275] on td "6" at bounding box center [272, 273] width 23 height 22
type input "06/06/2025"
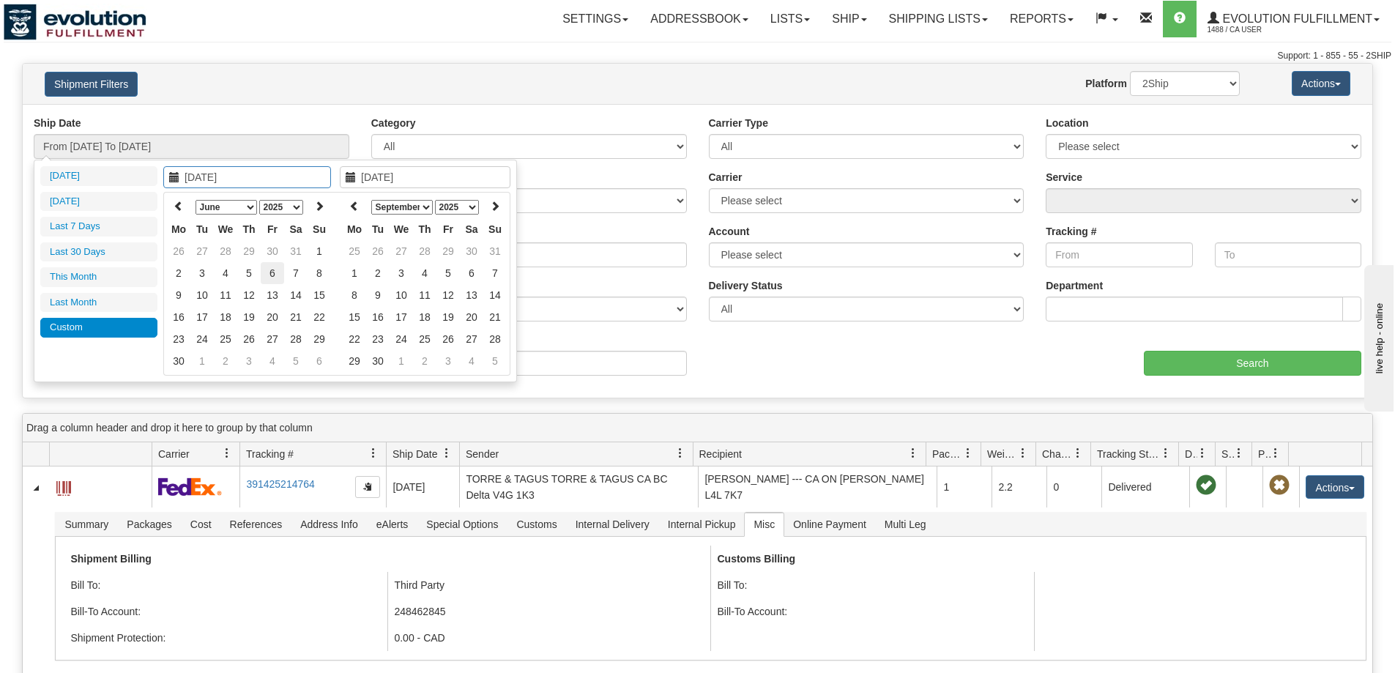
type input "From 06/06/2025 To 06/06/2025"
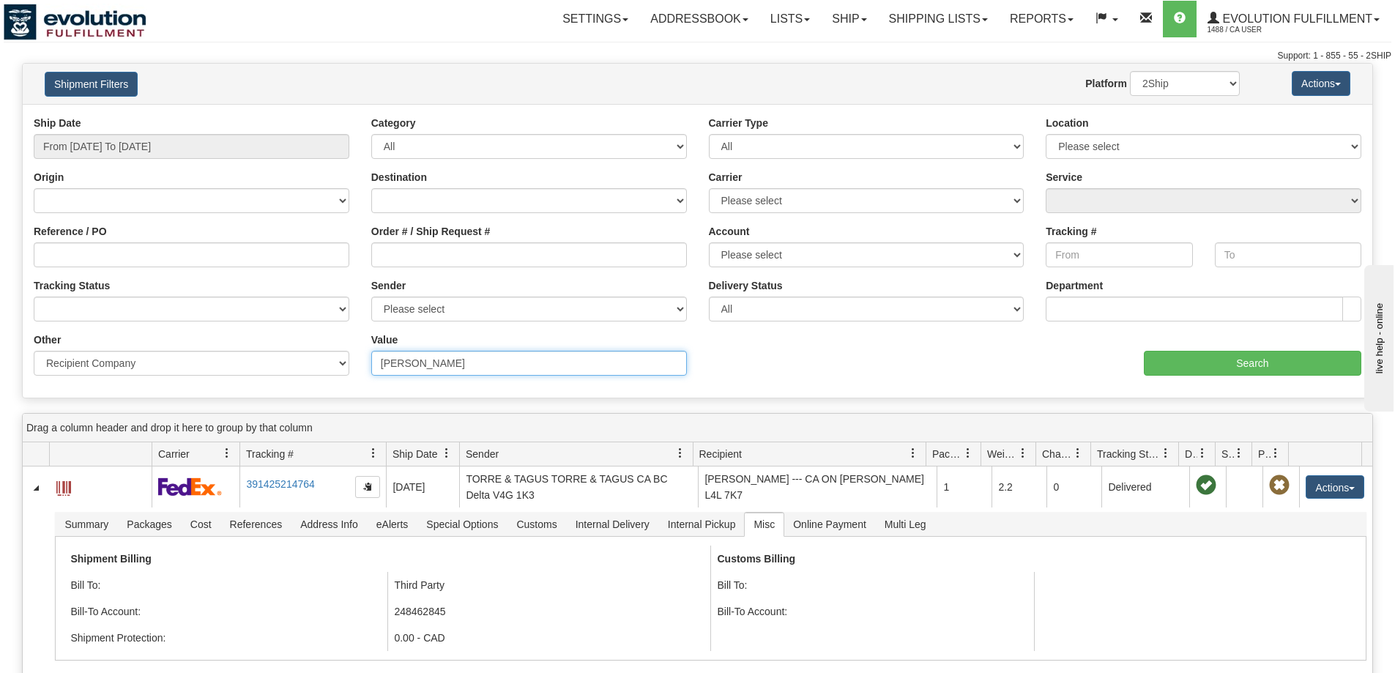
drag, startPoint x: 443, startPoint y: 361, endPoint x: 300, endPoint y: 355, distance: 142.9
click at [300, 333] on div "Other Billing Account # Billing Type BOL # (LTL) Commodity Or Documents Consoli…" at bounding box center [698, 333] width 1350 height 0
paste input "701-1657906-8462647"
drag, startPoint x: 496, startPoint y: 360, endPoint x: 313, endPoint y: 361, distance: 183.1
click at [313, 333] on div "Other Billing Account # Billing Type BOL # (LTL) Commodity Or Documents Consoli…" at bounding box center [698, 333] width 1350 height 0
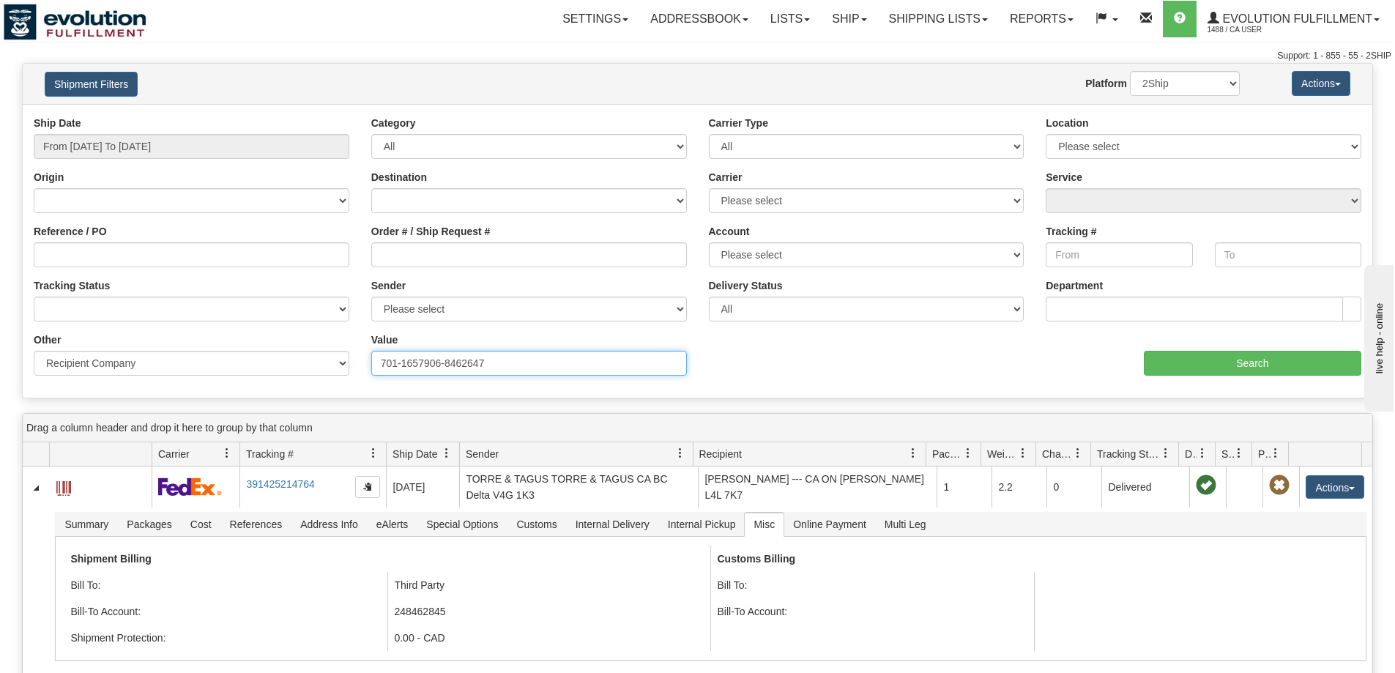
paste input "WALTER APAI"
click at [1197, 359] on input "Search" at bounding box center [1253, 363] width 218 height 25
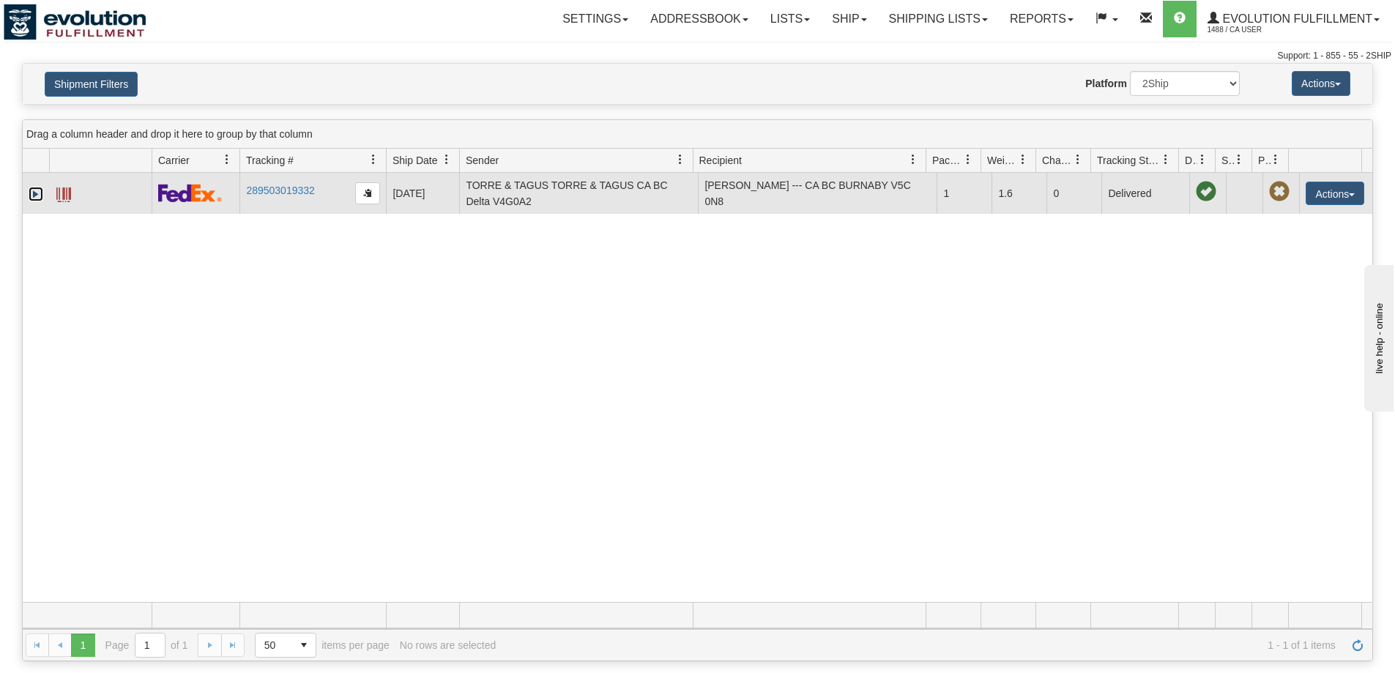
click at [38, 193] on link "Expand" at bounding box center [36, 194] width 15 height 15
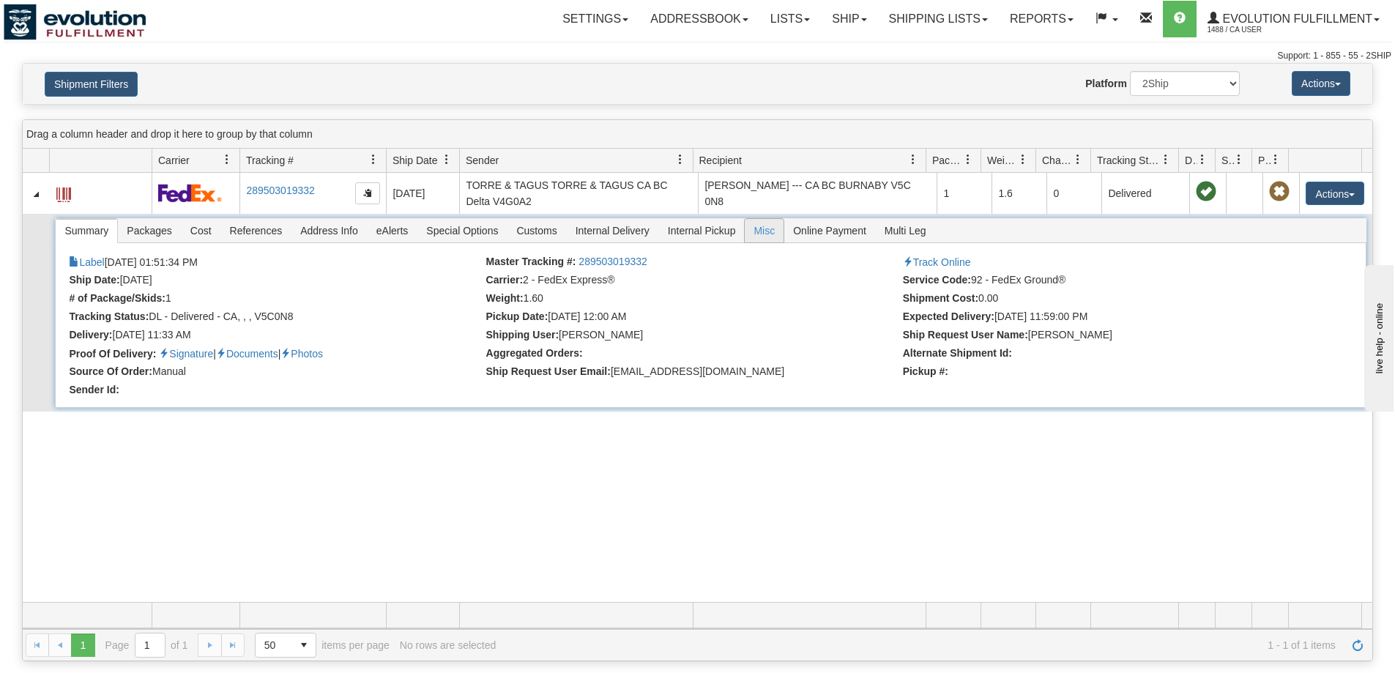
click at [757, 227] on span "Misc" at bounding box center [764, 230] width 39 height 23
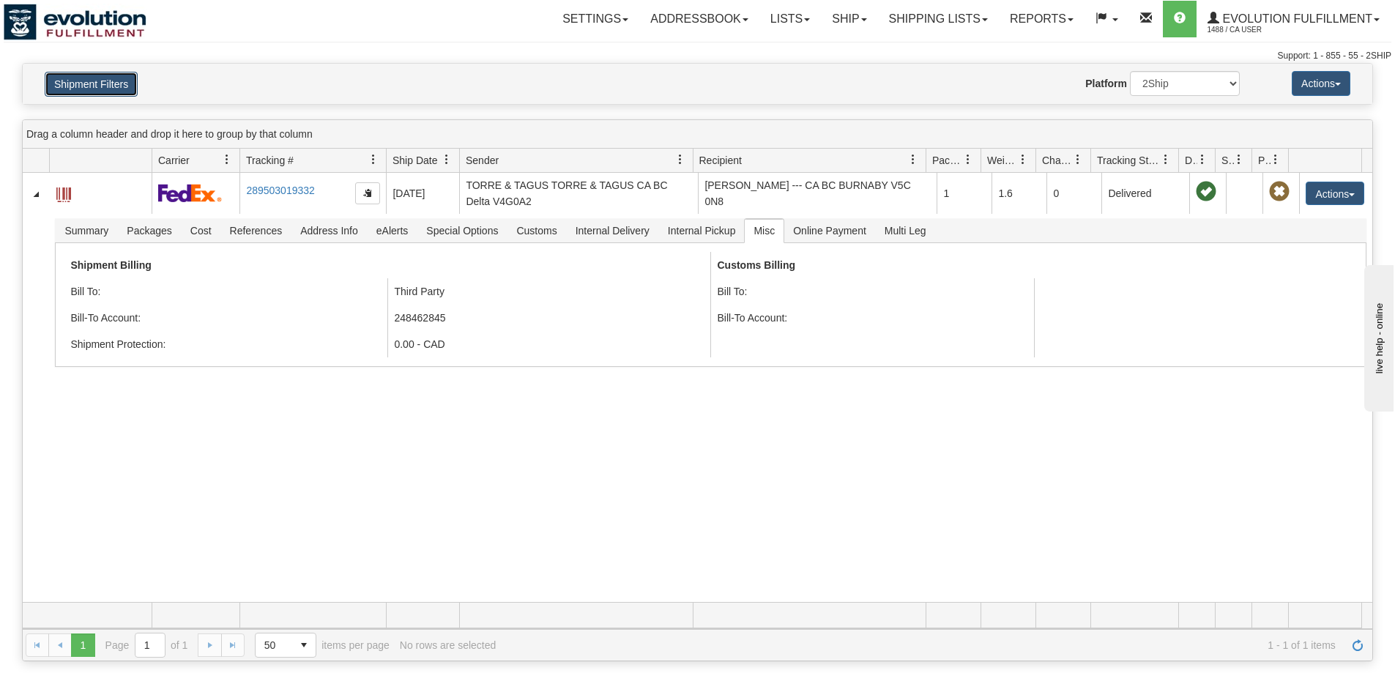
click at [105, 76] on button "Shipment Filters" at bounding box center [91, 84] width 93 height 25
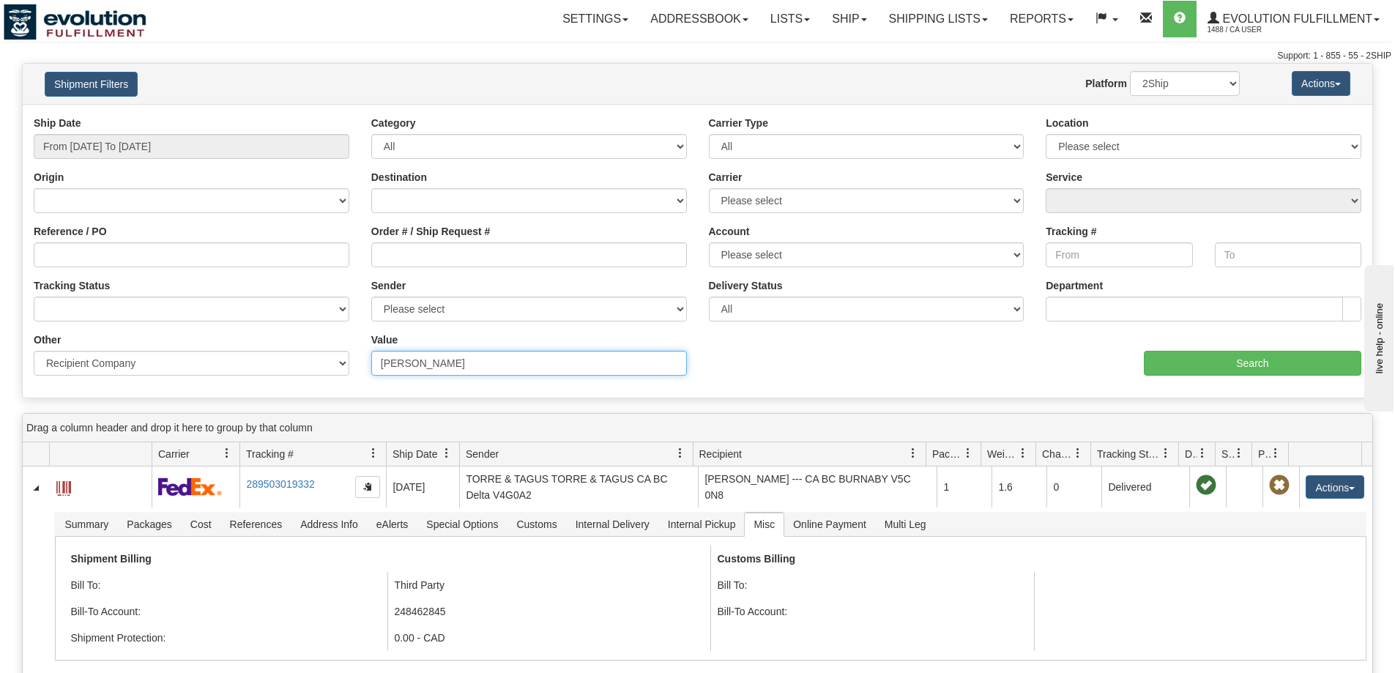
drag, startPoint x: 465, startPoint y: 359, endPoint x: 218, endPoint y: 359, distance: 246.8
click at [218, 333] on div "Other Billing Account # Billing Type BOL # (LTL) Commodity Or Documents Consoli…" at bounding box center [698, 333] width 1350 height 0
paste input "CORRIE MACEACHERN"
type input "CORRIE MACEACHERN"
click at [1161, 364] on input "Search" at bounding box center [1253, 363] width 218 height 25
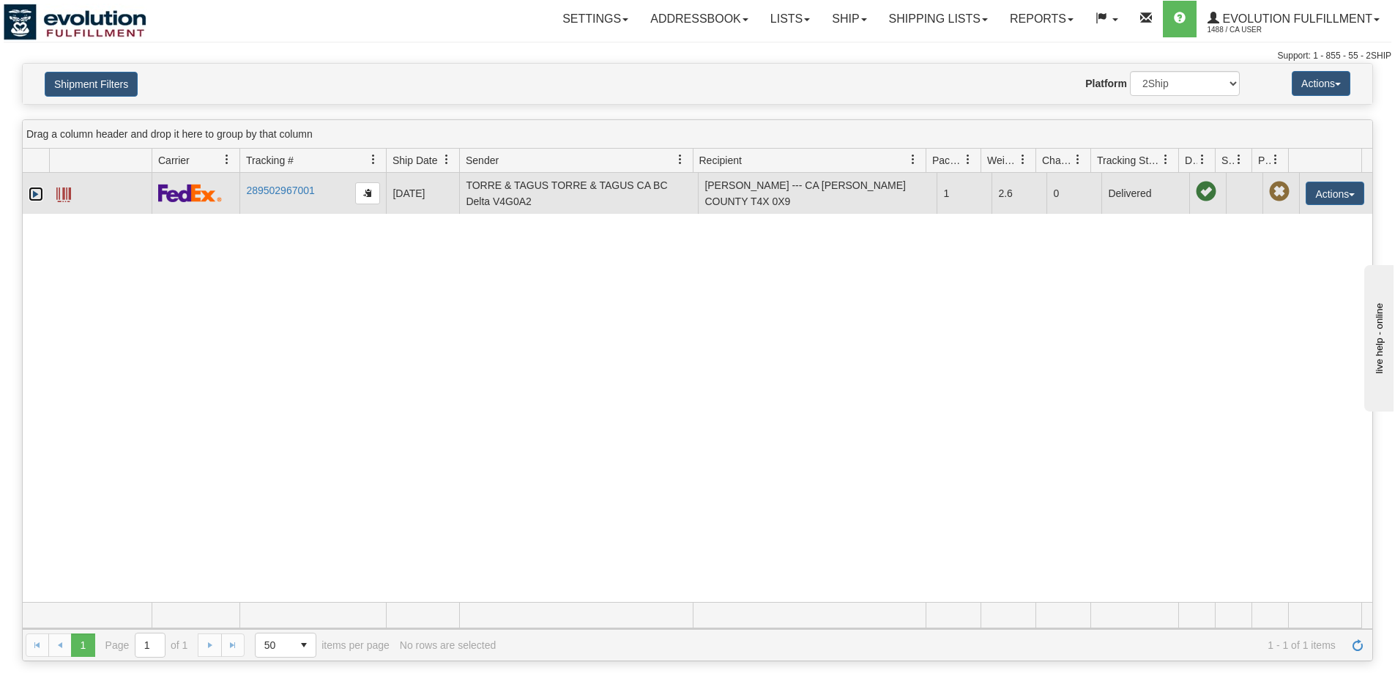
click at [34, 193] on link "Expand" at bounding box center [36, 194] width 15 height 15
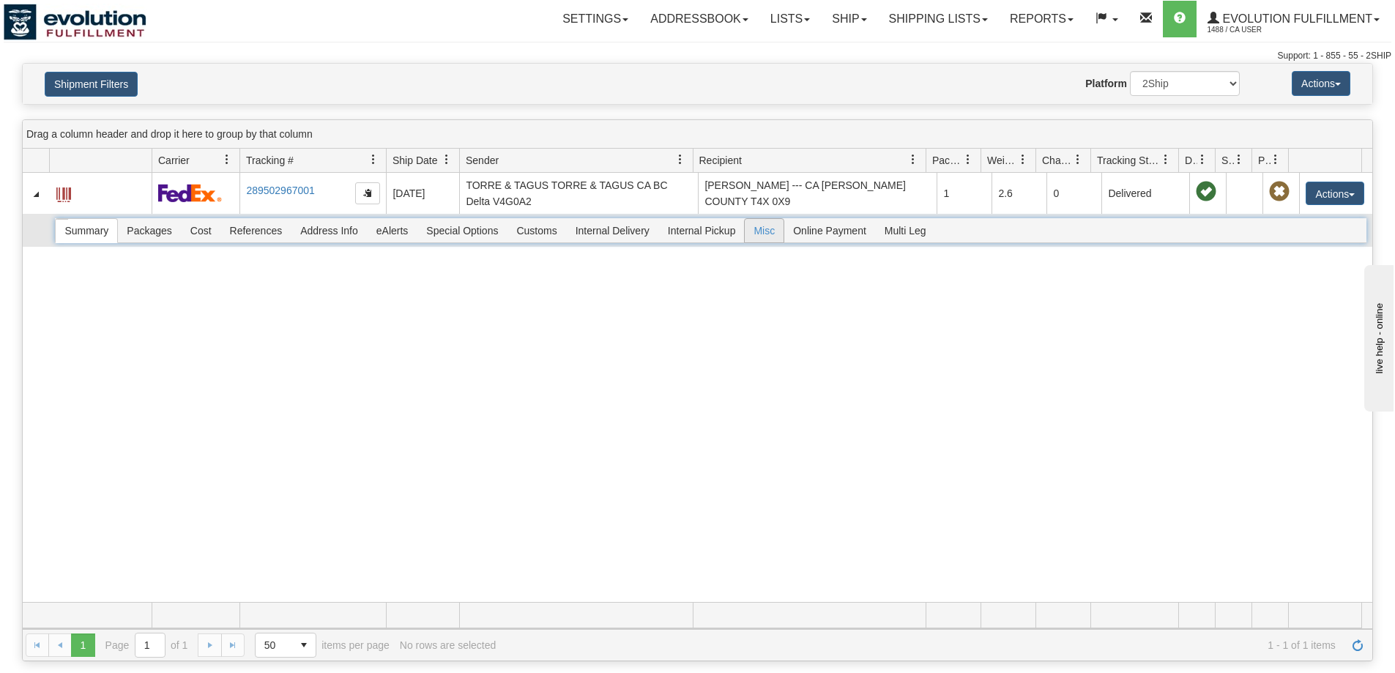
click at [761, 229] on span "Misc" at bounding box center [764, 230] width 39 height 23
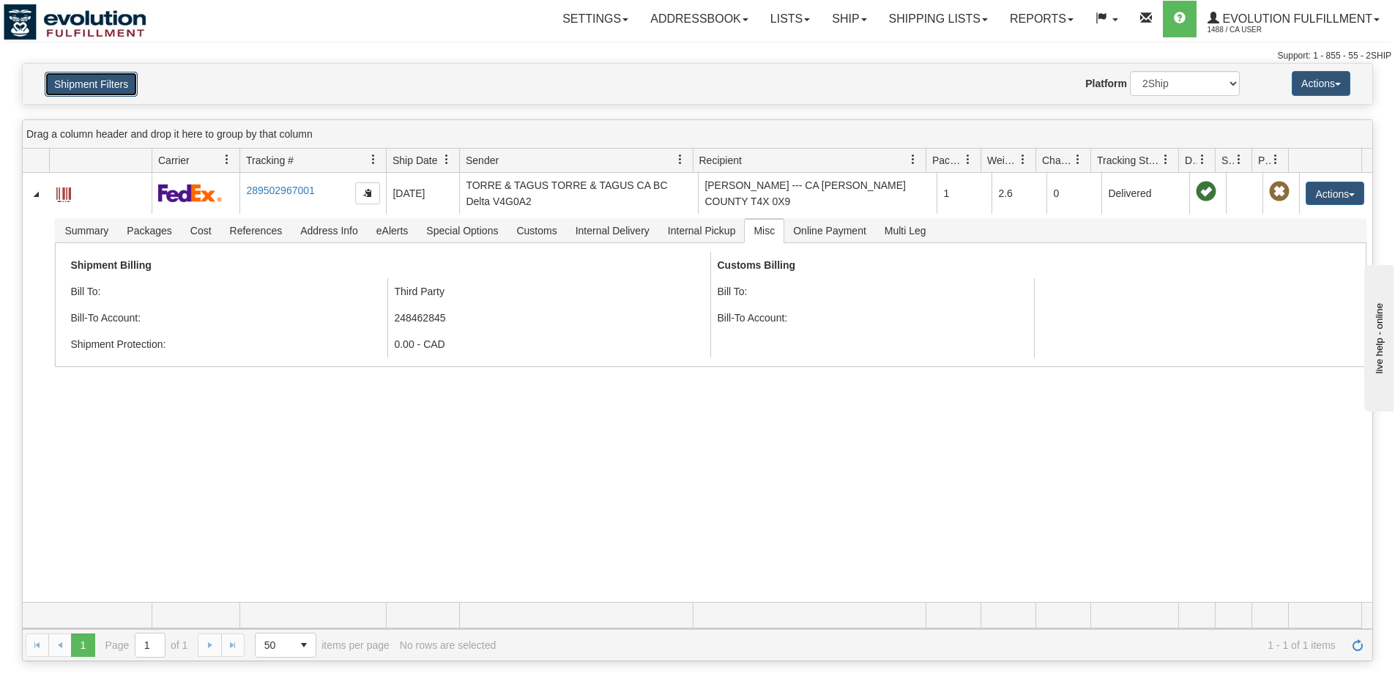
click at [97, 93] on button "Shipment Filters" at bounding box center [91, 84] width 93 height 25
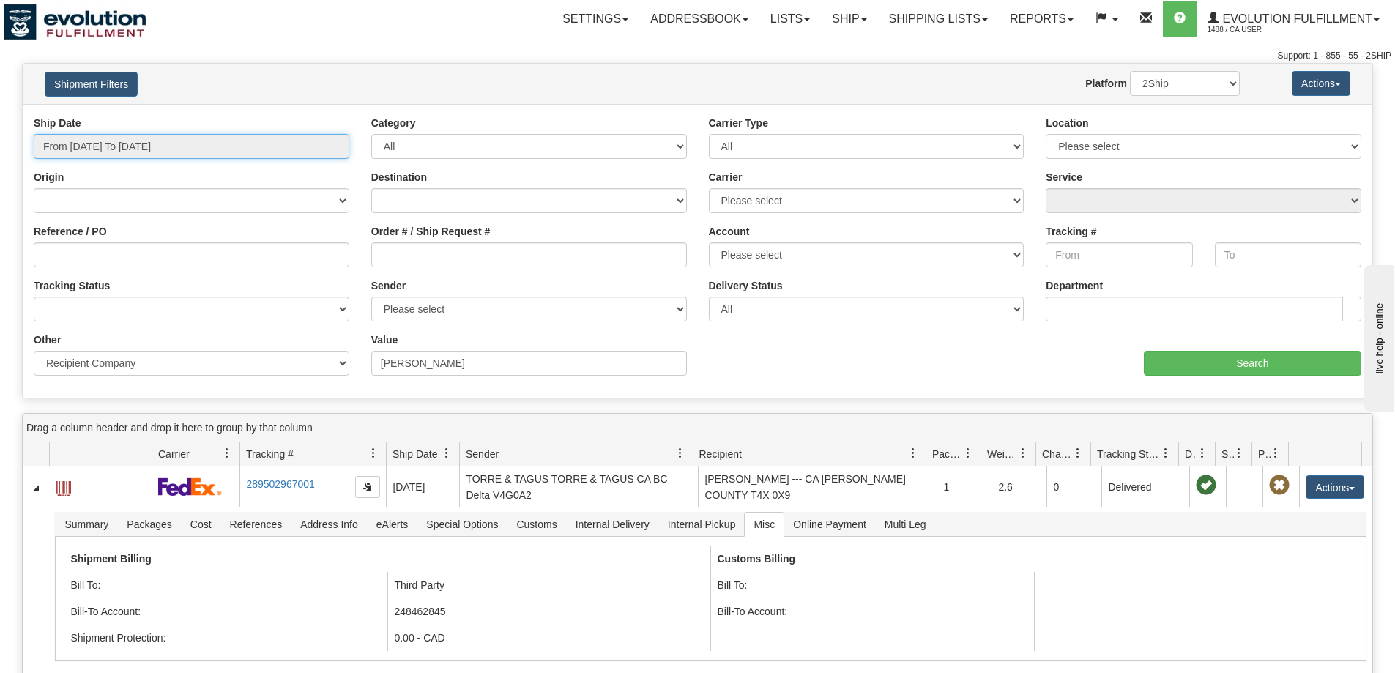
click at [138, 146] on input "From 06/06/2025 To 06/06/2025" at bounding box center [192, 146] width 316 height 25
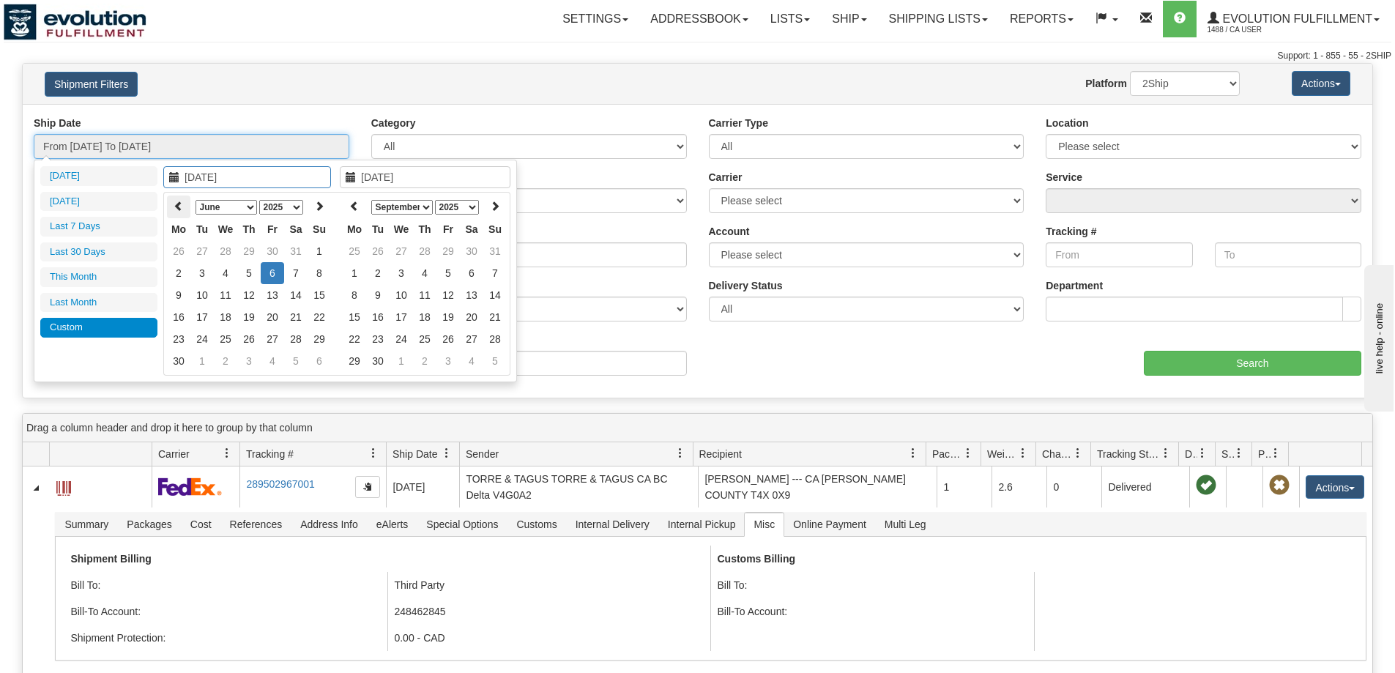
type input "[DATE]"
type input "06/06/2025"
drag, startPoint x: 192, startPoint y: 204, endPoint x: 181, endPoint y: 204, distance: 11.0
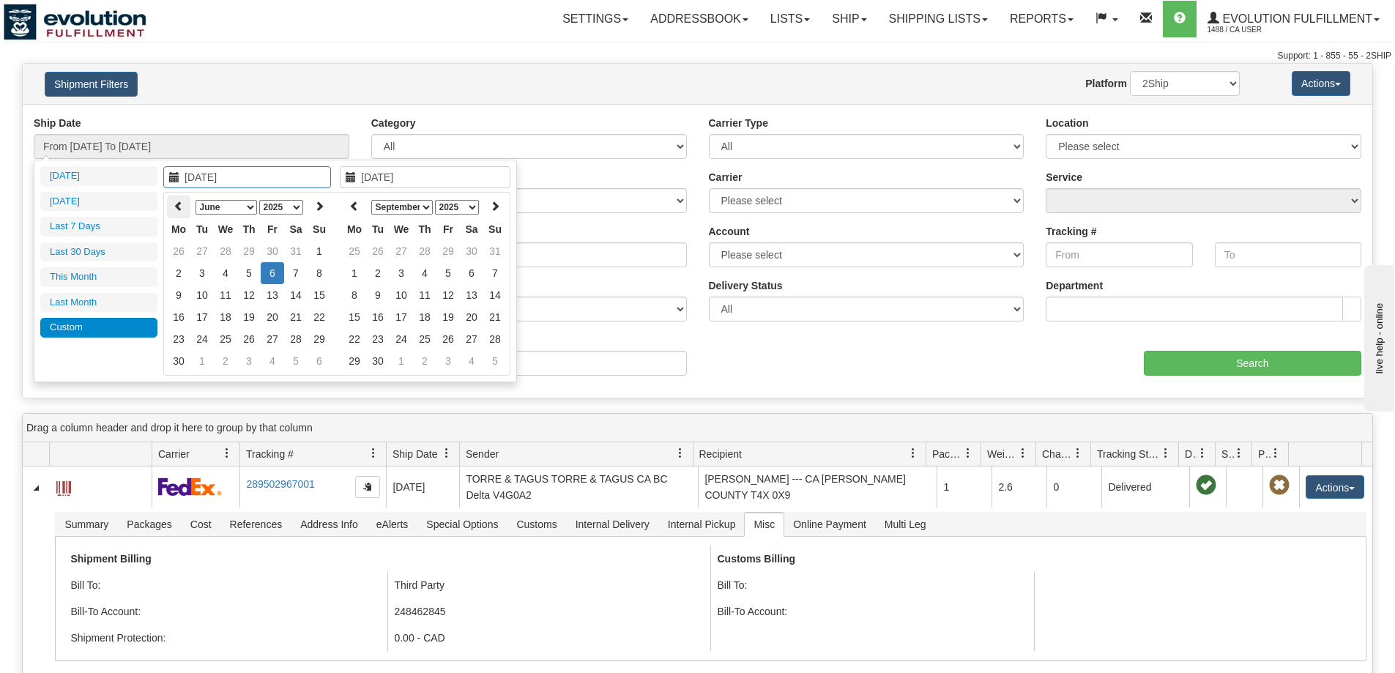
click at [187, 204] on tr "January February March April May June July August September October November De…" at bounding box center [249, 207] width 164 height 23
click at [181, 204] on icon at bounding box center [179, 206] width 10 height 10
type input "05/06/2025"
click at [198, 280] on td "6" at bounding box center [201, 273] width 23 height 22
type input "05/06/2025"
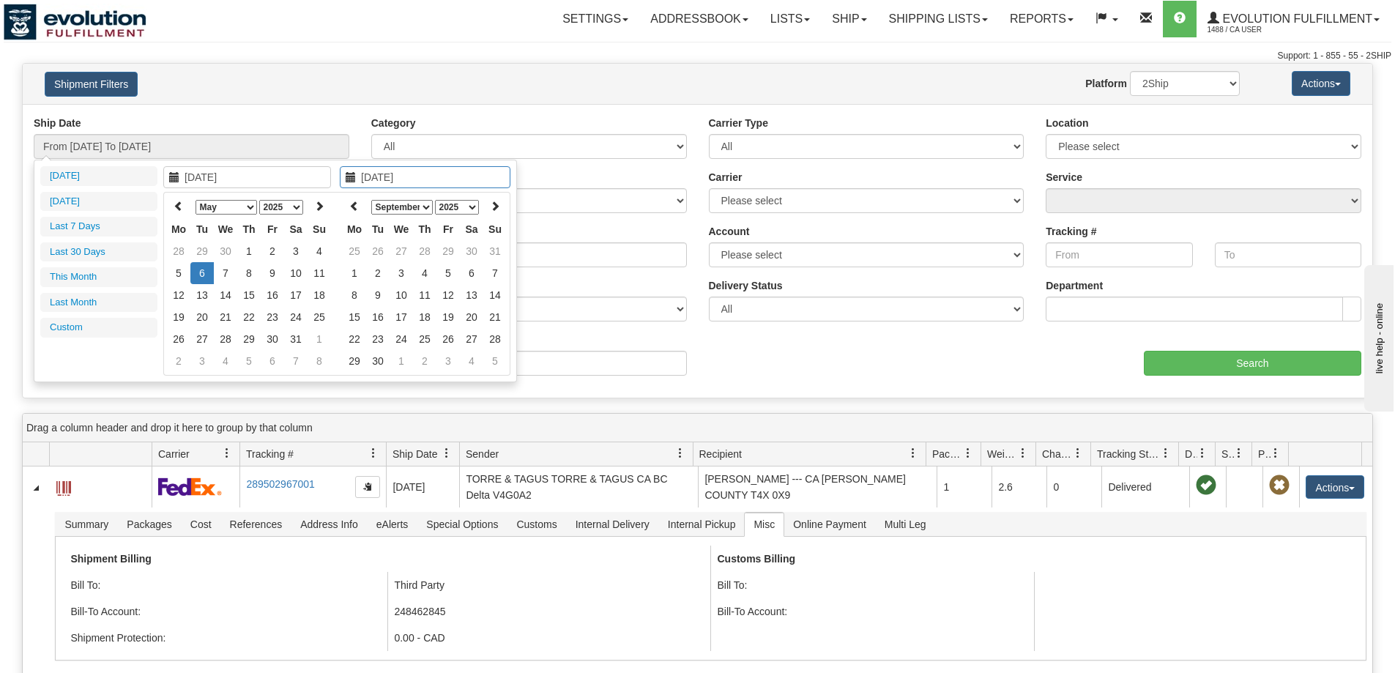
click at [198, 280] on td "6" at bounding box center [201, 273] width 23 height 22
type input "From 05/06/2025 To 05/06/2025"
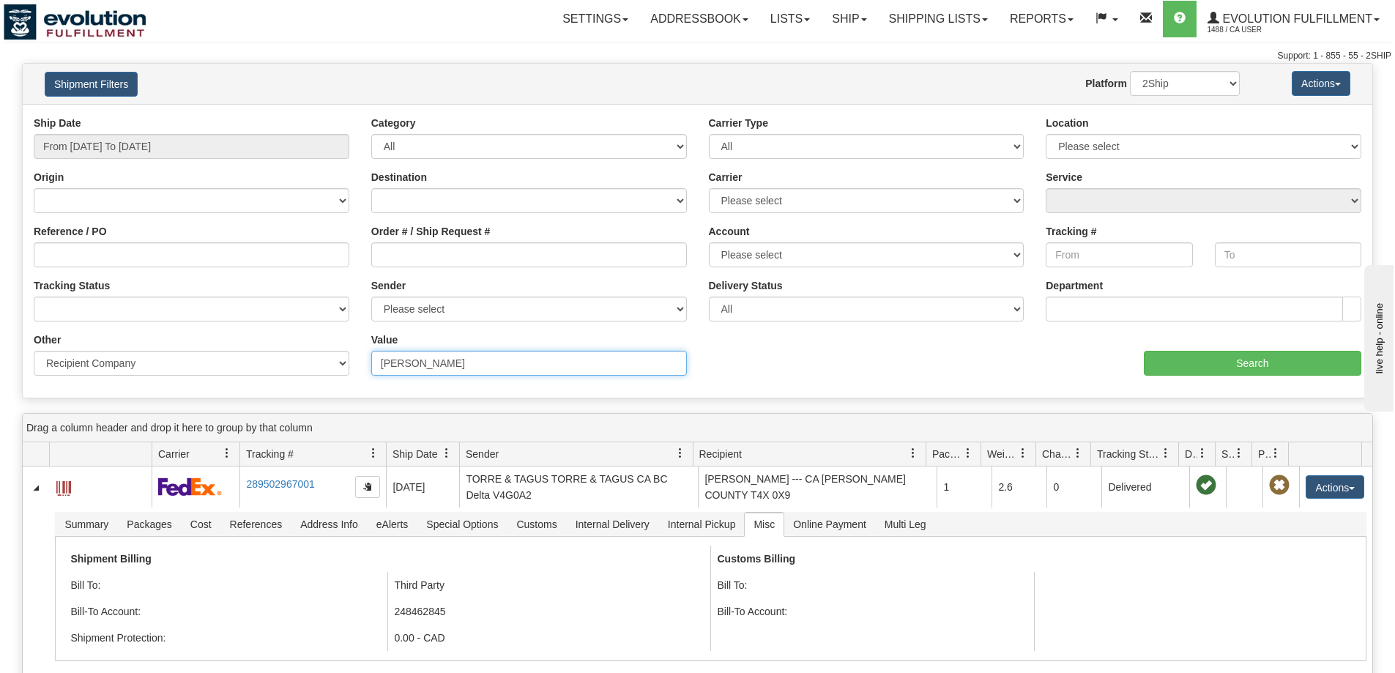
drag, startPoint x: 567, startPoint y: 364, endPoint x: 159, endPoint y: 346, distance: 408.4
click at [159, 333] on div "Other Billing Account # Billing Type BOL # (LTL) Commodity Or Documents Consoli…" at bounding box center [698, 333] width 1350 height 0
paste input "SANDRA MACKENZIE"
type input "SANDRA MACKENZIE"
click at [1163, 364] on input "Search" at bounding box center [1253, 363] width 218 height 25
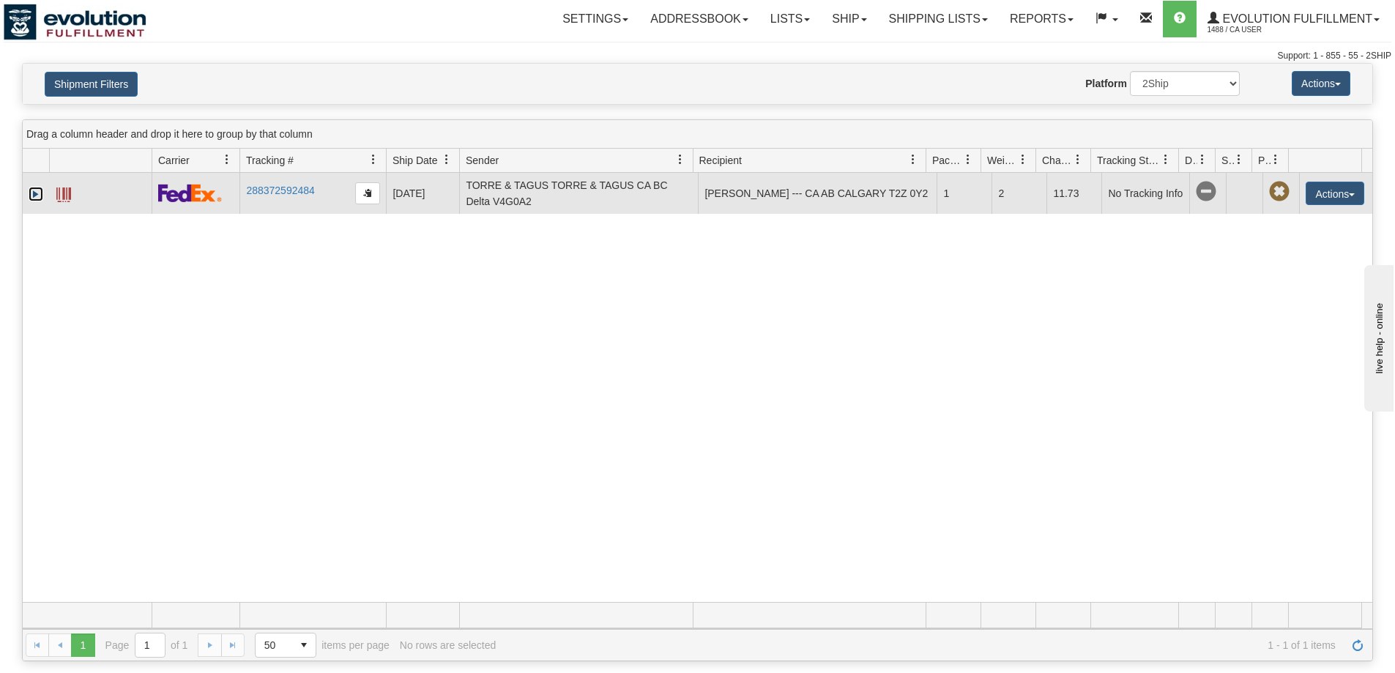
click at [35, 191] on link "Expand" at bounding box center [36, 194] width 15 height 15
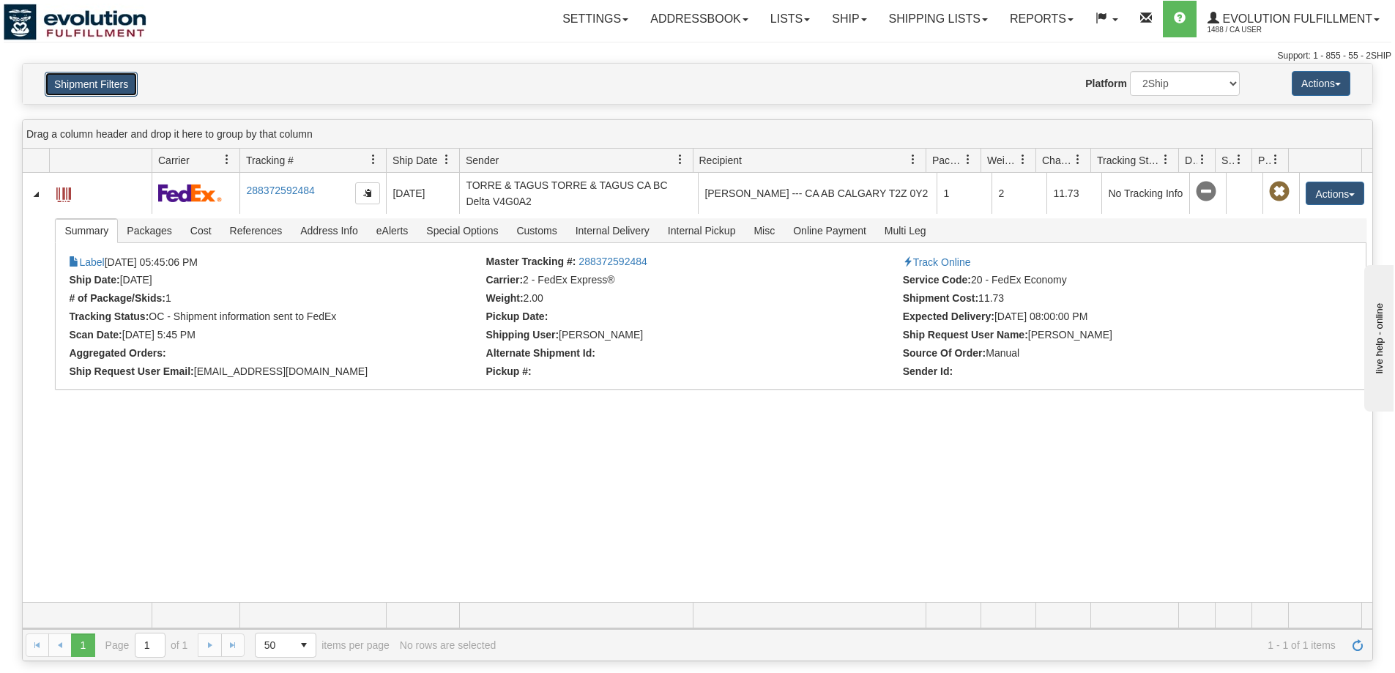
click at [108, 83] on button "Shipment Filters" at bounding box center [91, 84] width 93 height 25
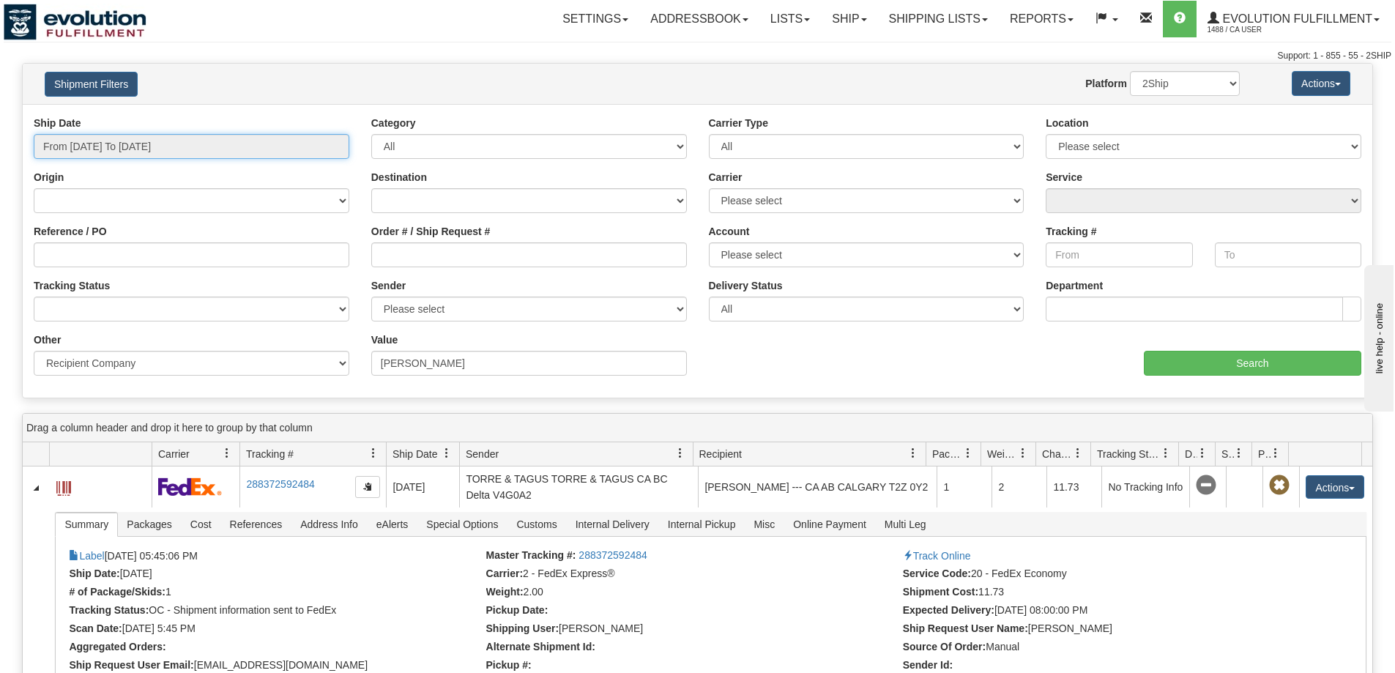
click at [125, 138] on input "From 05/06/2025 To 05/06/2025" at bounding box center [192, 146] width 316 height 25
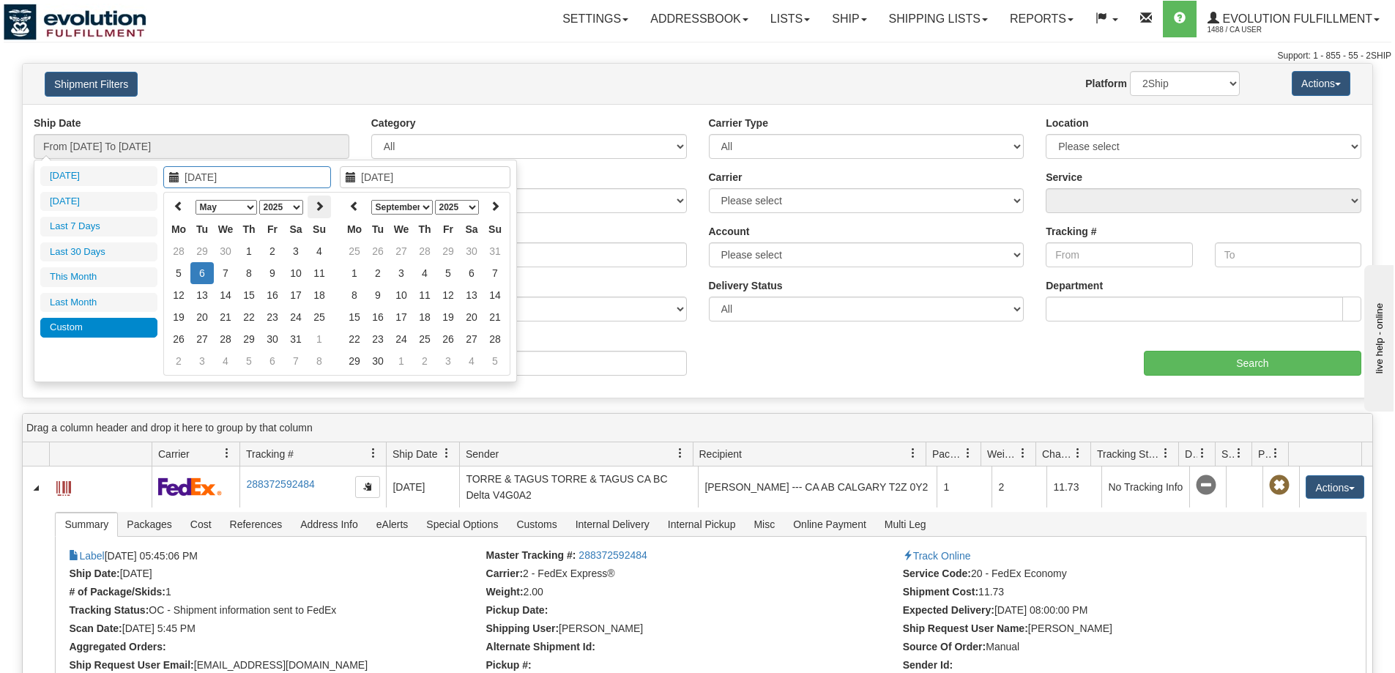
click at [316, 209] on icon at bounding box center [319, 206] width 10 height 10
type input "06/06/2025"
click at [272, 275] on td "6" at bounding box center [272, 273] width 23 height 22
type input "06/06/2025"
click at [272, 275] on td "6" at bounding box center [272, 273] width 23 height 22
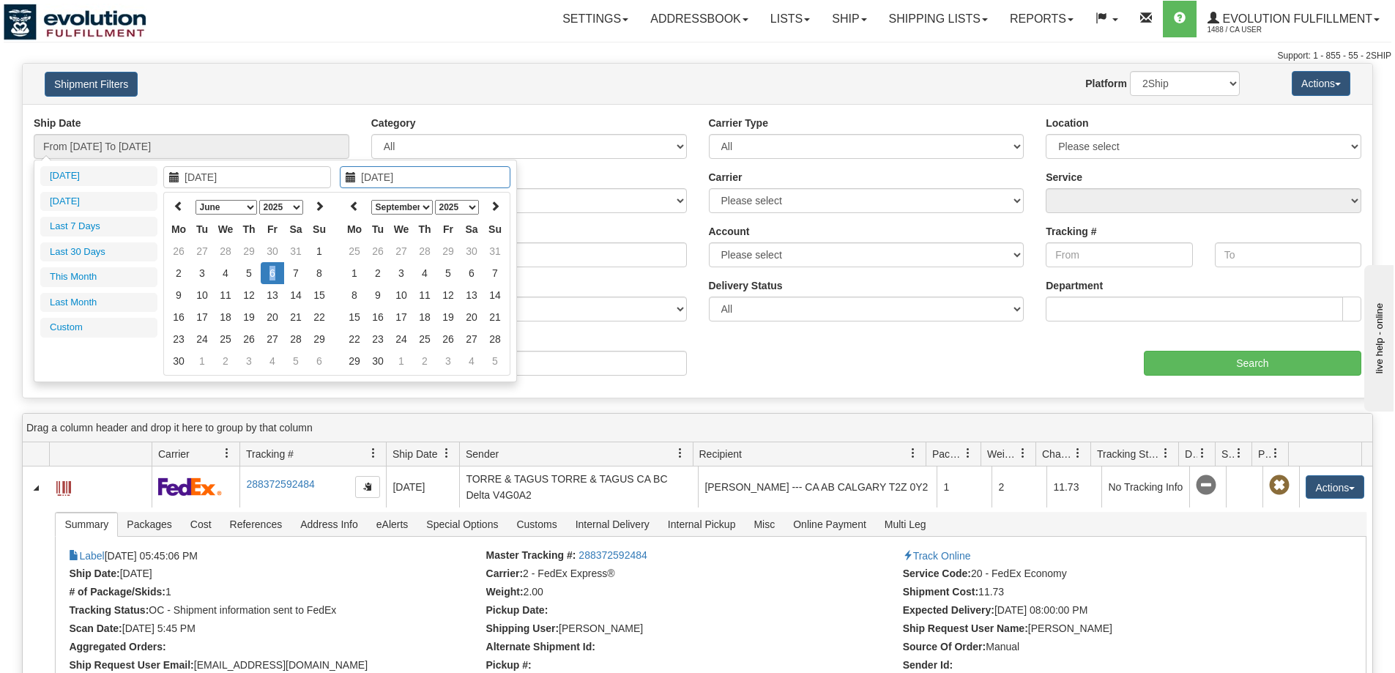
type input "From 06/06/2025 To 06/06/2025"
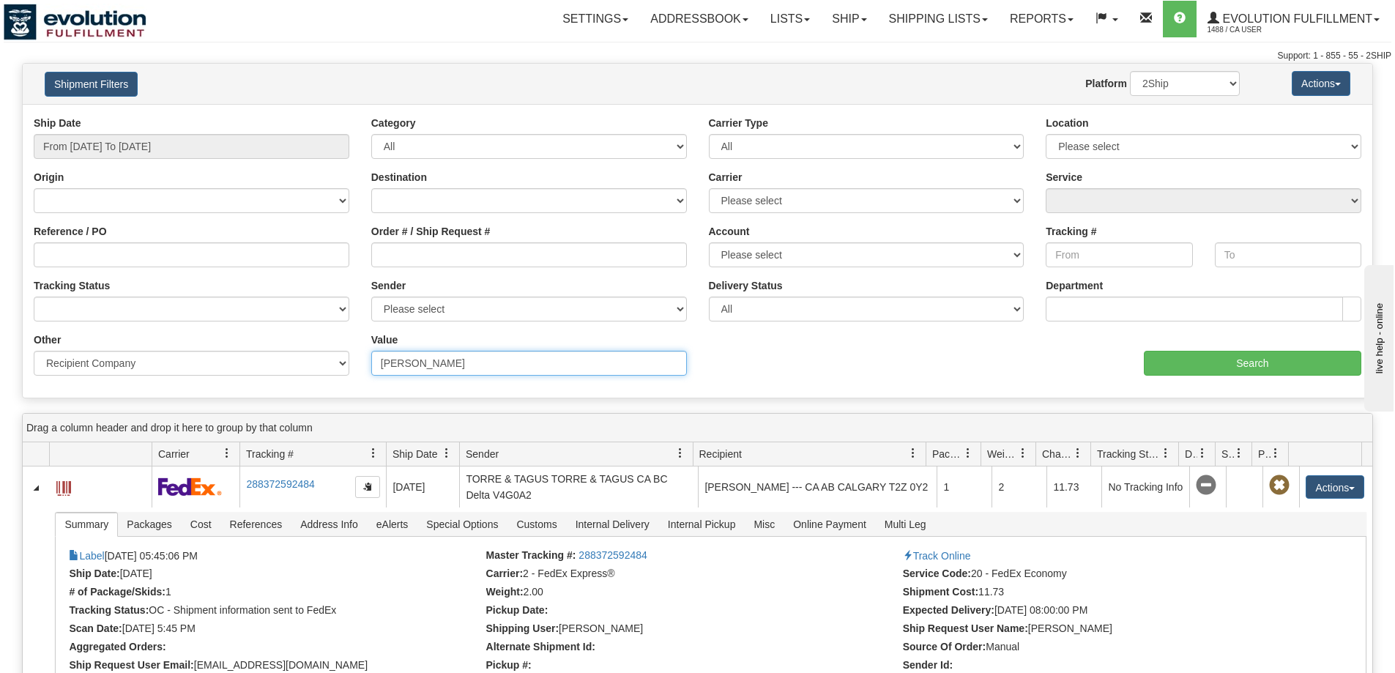
paste input "JANE ADKINS"
drag, startPoint x: 502, startPoint y: 360, endPoint x: 371, endPoint y: 358, distance: 130.4
click at [307, 333] on div "Other Billing Account # Billing Type BOL # (LTL) Commodity Or Documents Consoli…" at bounding box center [698, 333] width 1350 height 0
click at [1219, 358] on input "Search" at bounding box center [1253, 363] width 218 height 25
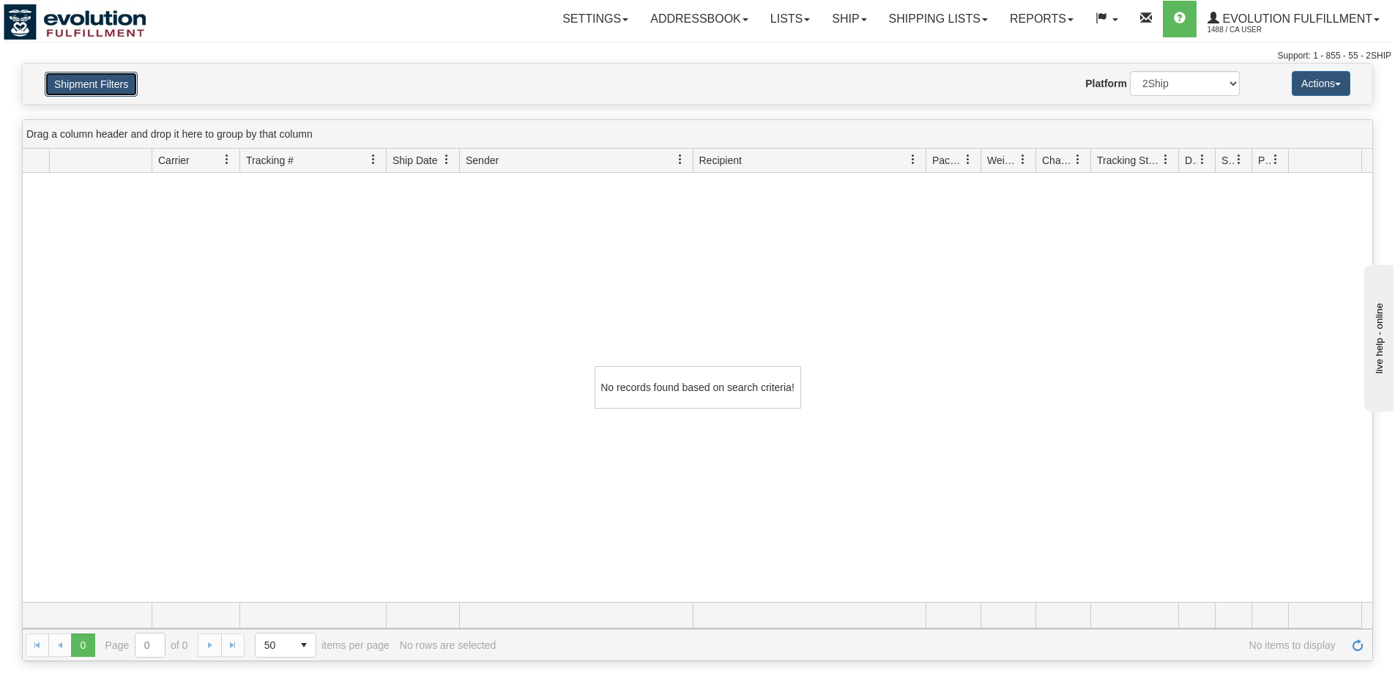
click at [116, 77] on button "Shipment Filters" at bounding box center [91, 84] width 93 height 25
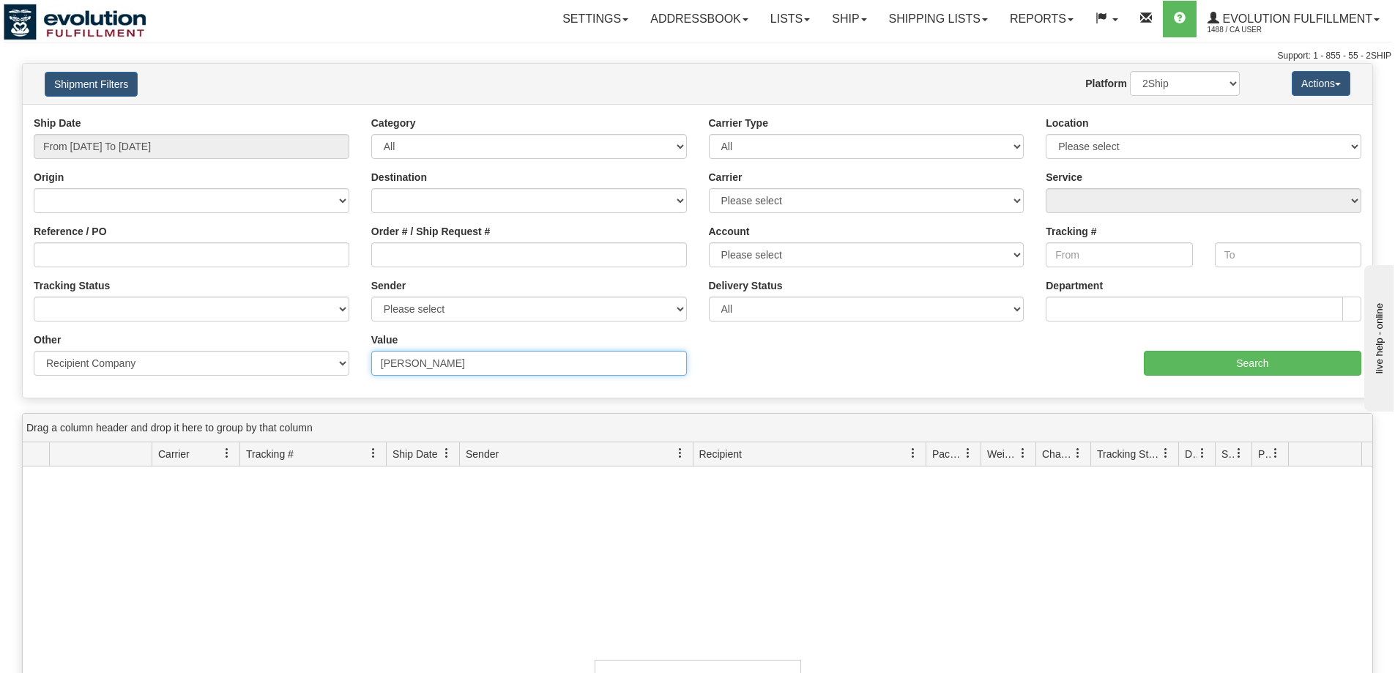
click at [490, 374] on input "JANE ADKINS" at bounding box center [529, 363] width 316 height 25
type input "JANE ADKINS"
click at [1203, 361] on input "Search" at bounding box center [1253, 363] width 218 height 25
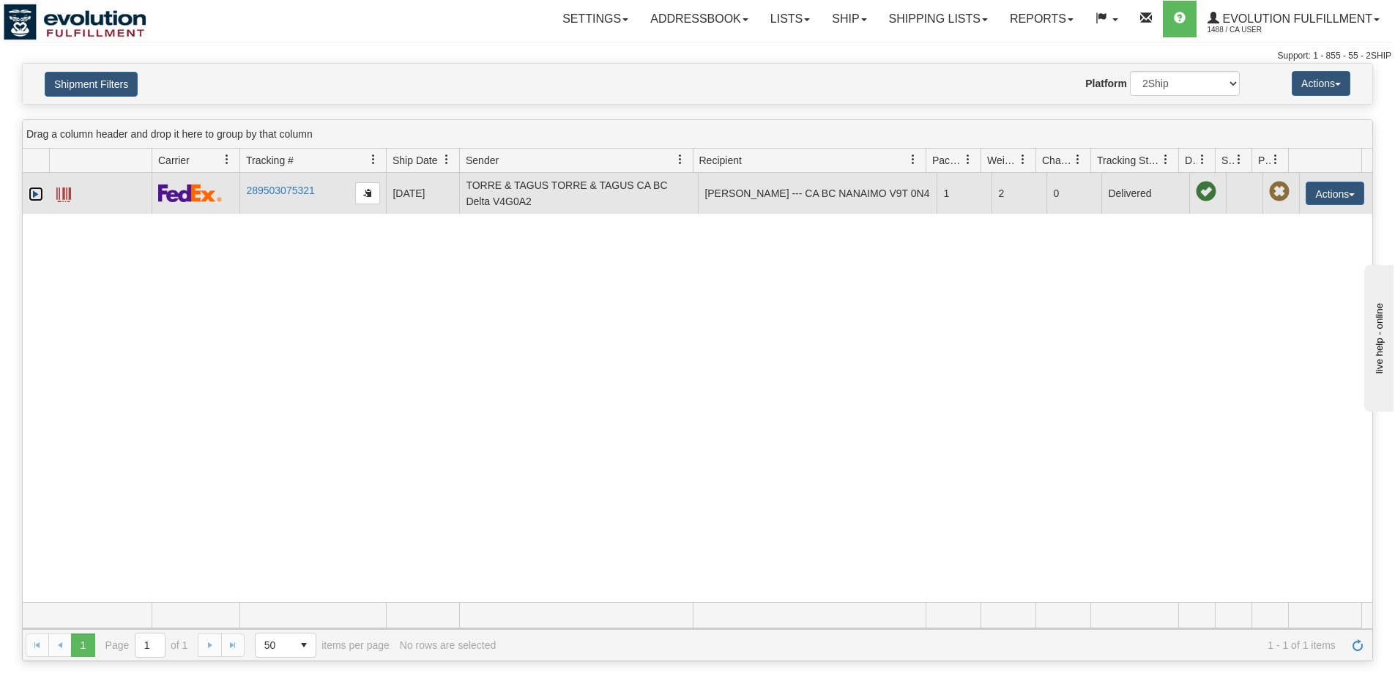
click at [38, 196] on link "Expand" at bounding box center [36, 194] width 15 height 15
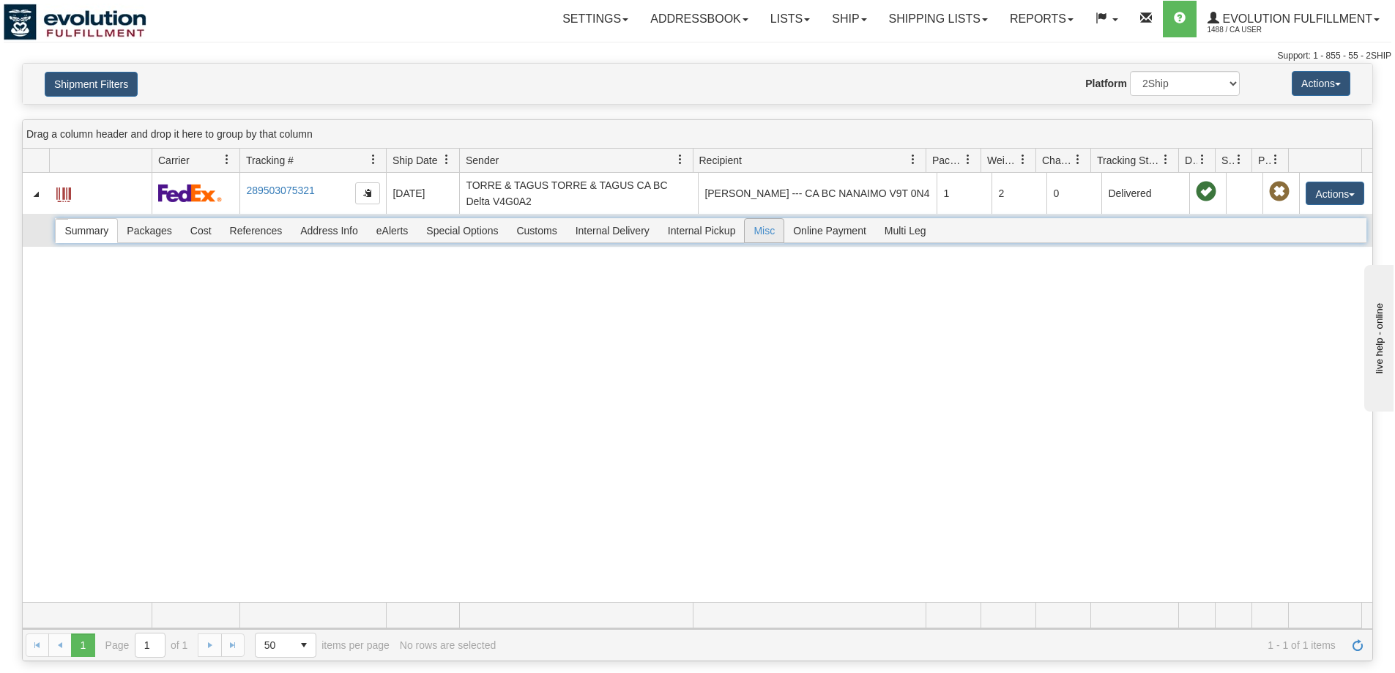
click at [763, 231] on span "Misc" at bounding box center [764, 230] width 39 height 23
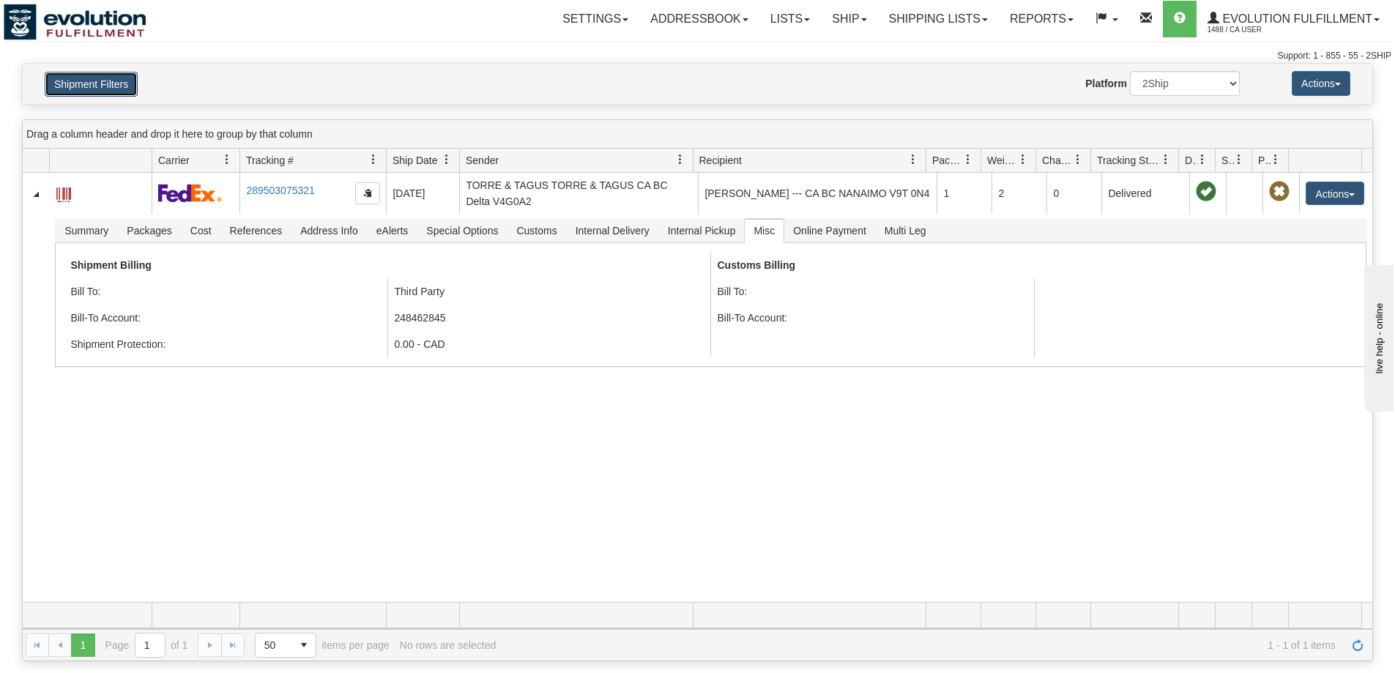
click at [99, 86] on button "Shipment Filters" at bounding box center [91, 84] width 93 height 25
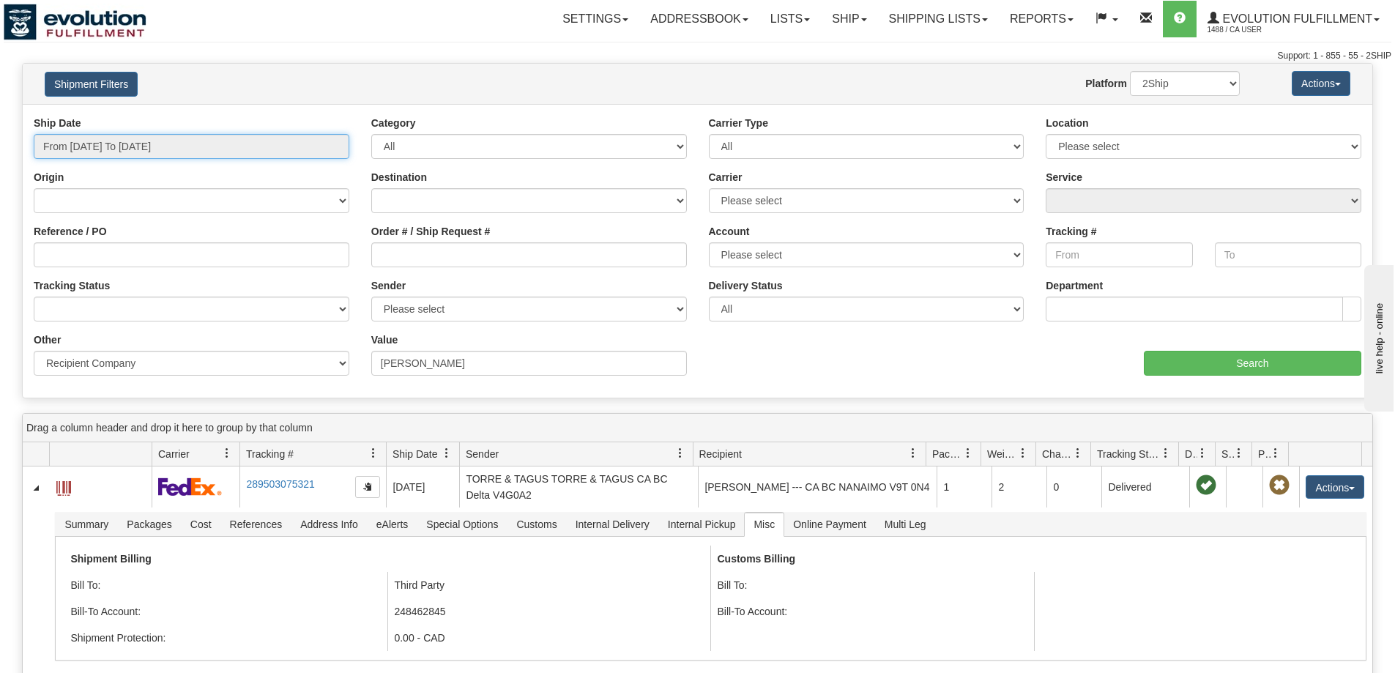
click at [143, 144] on input "From 06/06/2025 To 06/06/2025" at bounding box center [192, 146] width 316 height 25
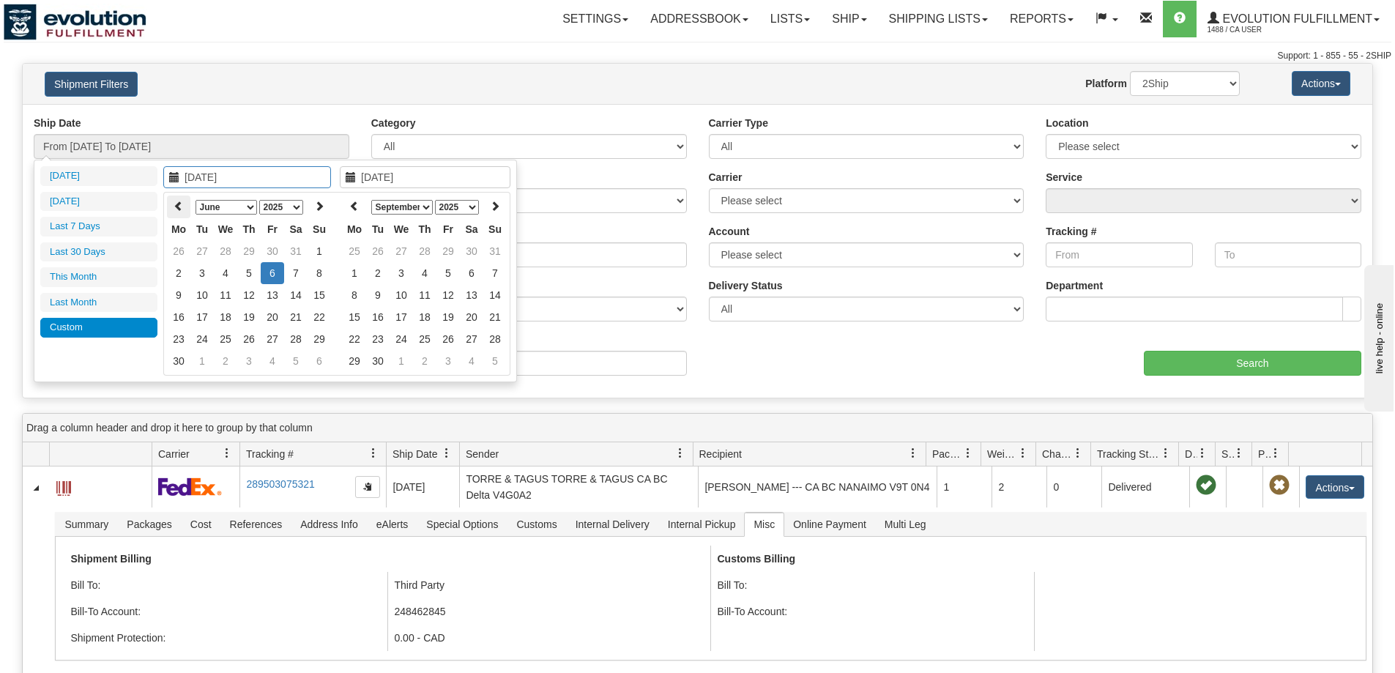
click at [185, 203] on th at bounding box center [178, 207] width 23 height 23
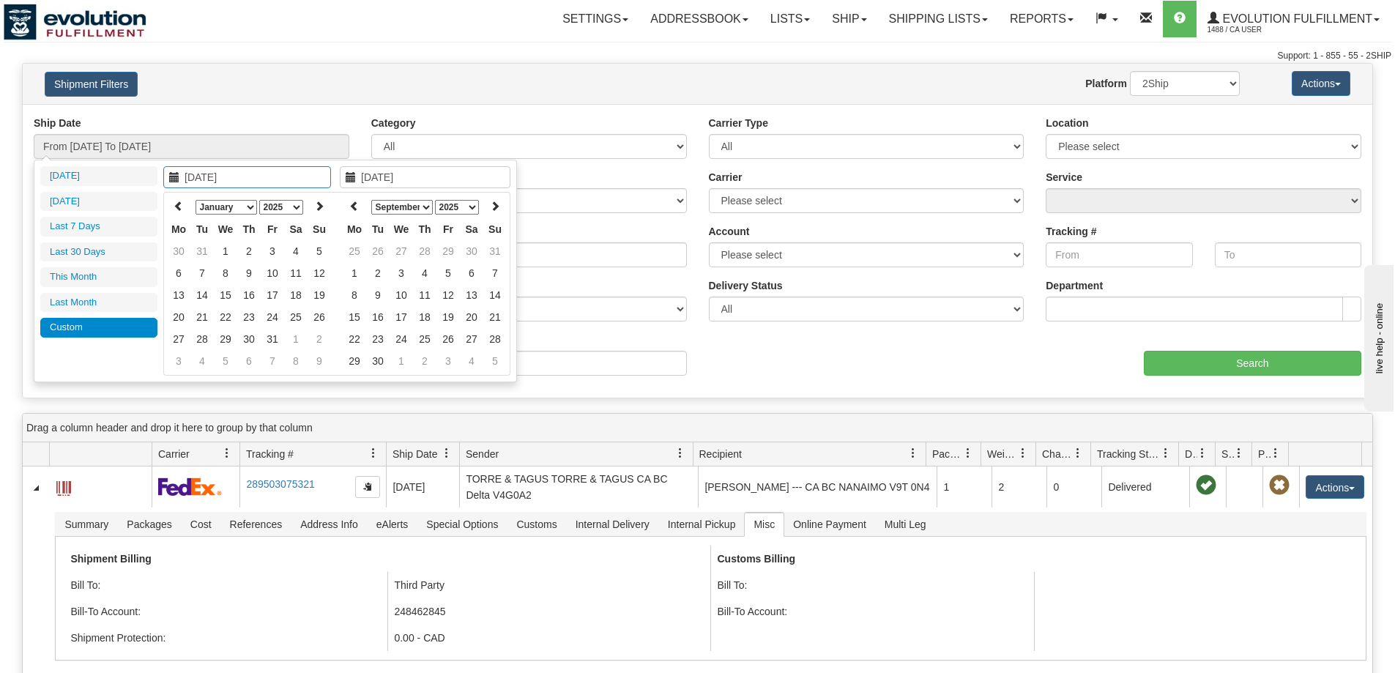
click at [185, 203] on th at bounding box center [178, 207] width 23 height 23
click at [319, 209] on icon at bounding box center [319, 206] width 10 height 10
type input "06/06/2025"
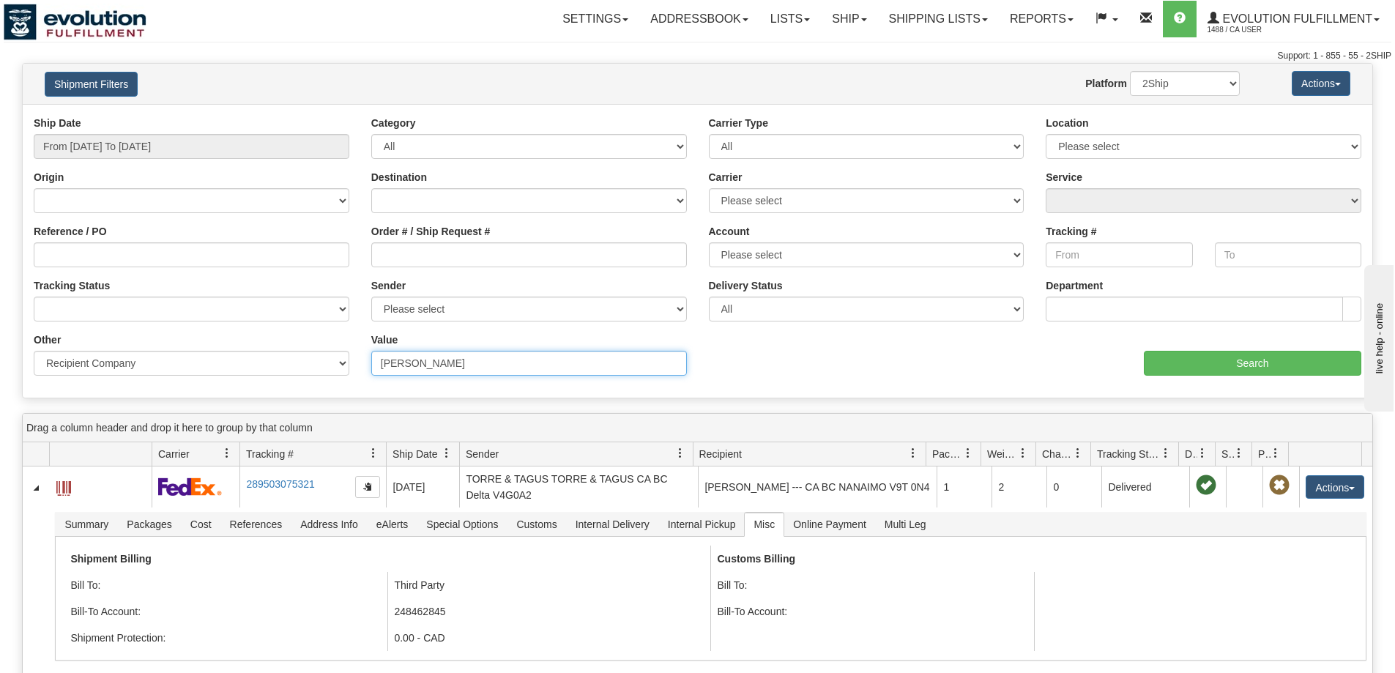
click at [552, 365] on input "JANE ADKINS" at bounding box center [529, 363] width 316 height 25
drag, startPoint x: 582, startPoint y: 359, endPoint x: 119, endPoint y: 368, distance: 463.0
click at [119, 333] on div "Other Billing Account # Billing Type BOL # (LTL) Commodity Or Documents Consoli…" at bounding box center [698, 333] width 1350 height 0
paste input "[PERSON_NAME]"
type input "[PERSON_NAME]"
